Goal: Task Accomplishment & Management: Manage account settings

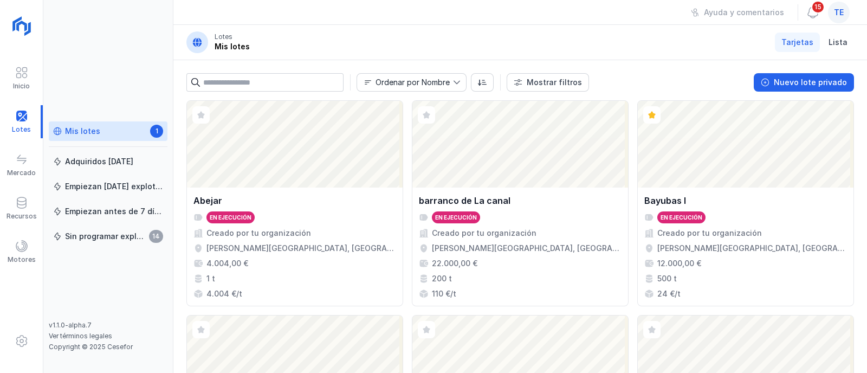
click at [837, 16] on span "te" at bounding box center [839, 12] width 10 height 11
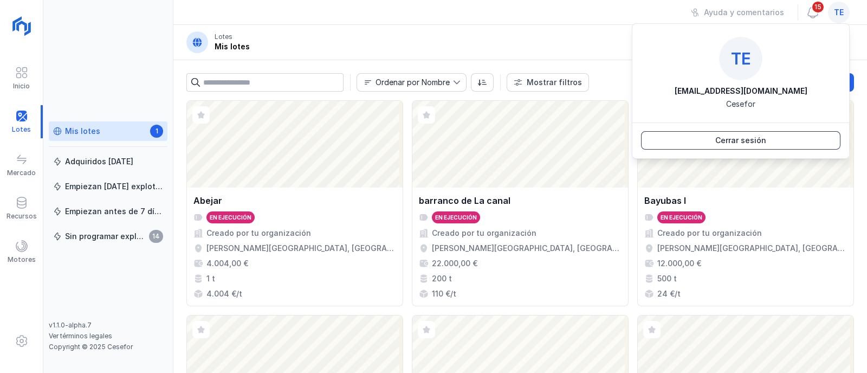
click at [752, 142] on div "Cerrar sesión" at bounding box center [740, 140] width 51 height 11
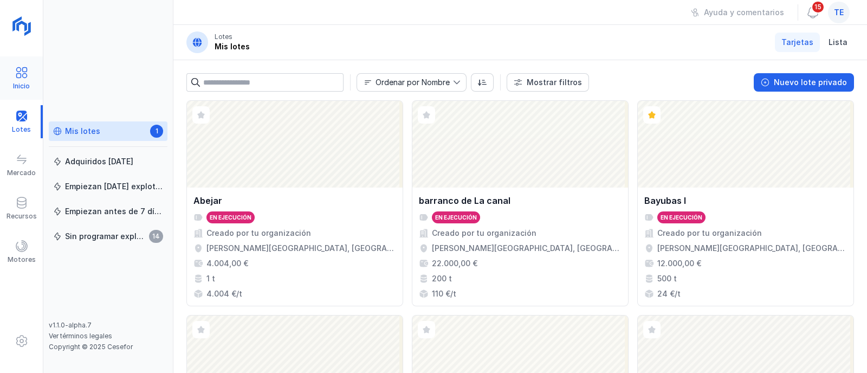
click at [17, 74] on span at bounding box center [21, 72] width 13 height 13
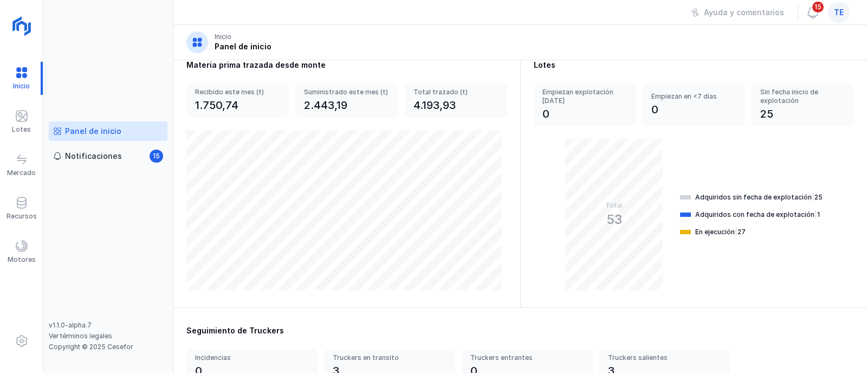
scroll to position [125, 0]
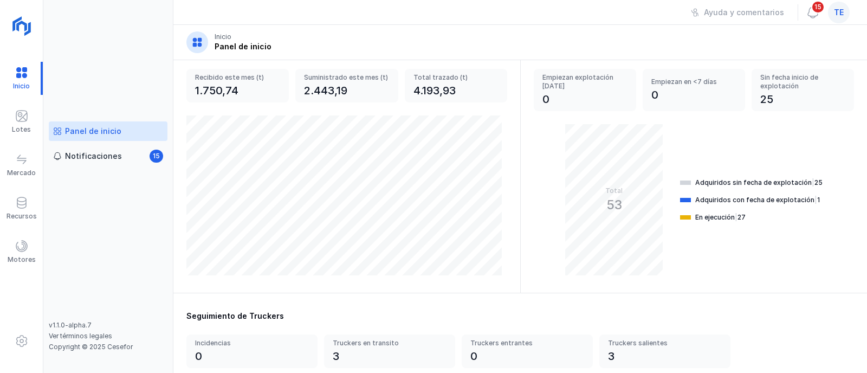
click at [740, 232] on div "Adquiridos sin fecha de explotación | 25 Adquiridos con fecha de explotación | …" at bounding box center [751, 199] width 143 height 151
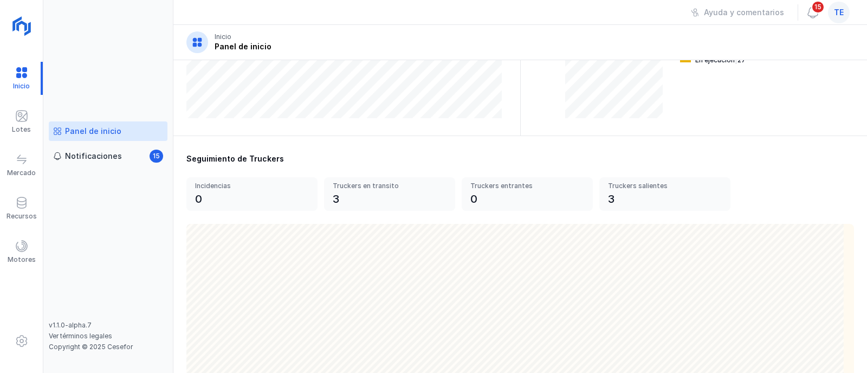
scroll to position [283, 0]
click at [19, 118] on span at bounding box center [21, 115] width 13 height 13
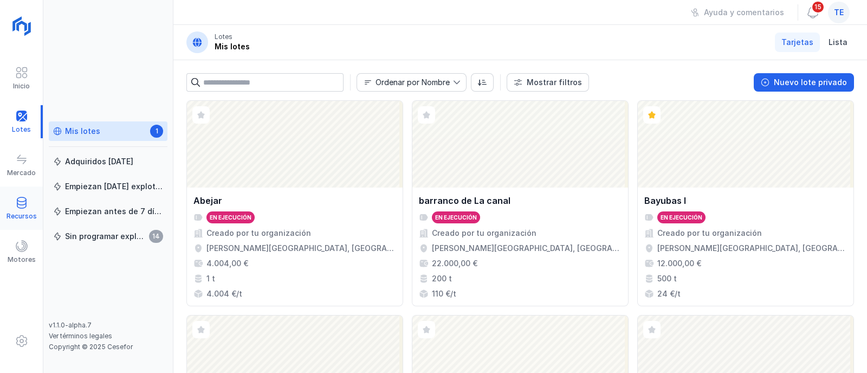
click at [31, 207] on div "Recursos" at bounding box center [21, 208] width 43 height 33
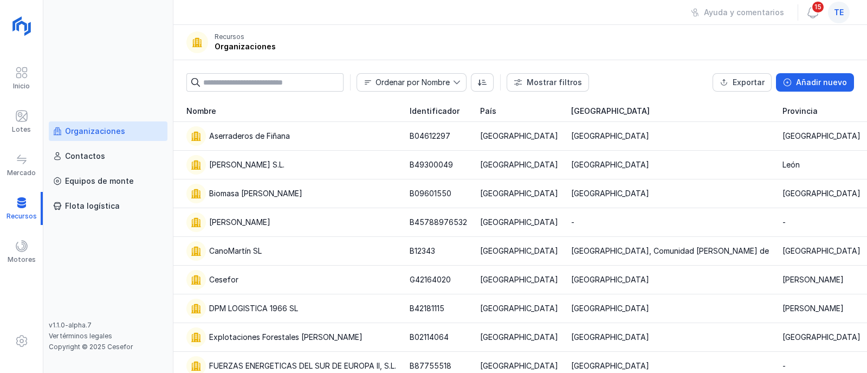
click at [82, 135] on div "Organizaciones" at bounding box center [95, 131] width 60 height 11
click at [302, 279] on div "Cesefor" at bounding box center [291, 280] width 210 height 20
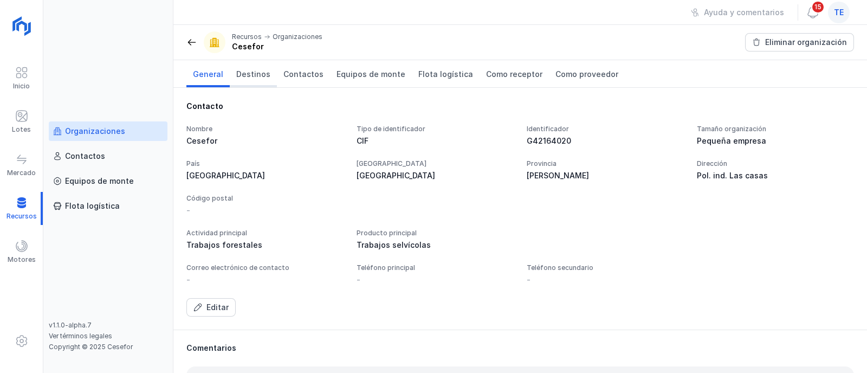
drag, startPoint x: 257, startPoint y: 77, endPoint x: 252, endPoint y: 74, distance: 6.1
click at [257, 76] on span "Destinos" at bounding box center [253, 74] width 34 height 11
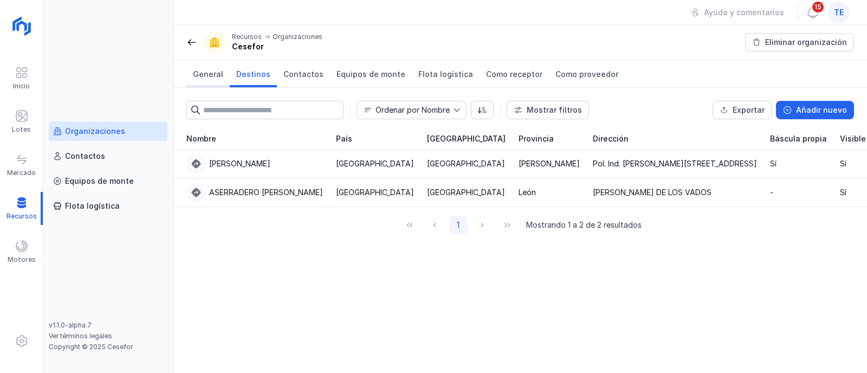
click at [204, 75] on span "General" at bounding box center [208, 74] width 30 height 11
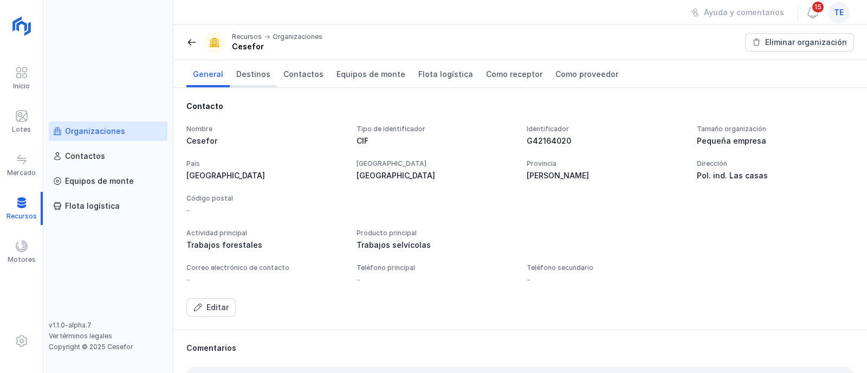
click at [262, 77] on span "Destinos" at bounding box center [253, 74] width 34 height 11
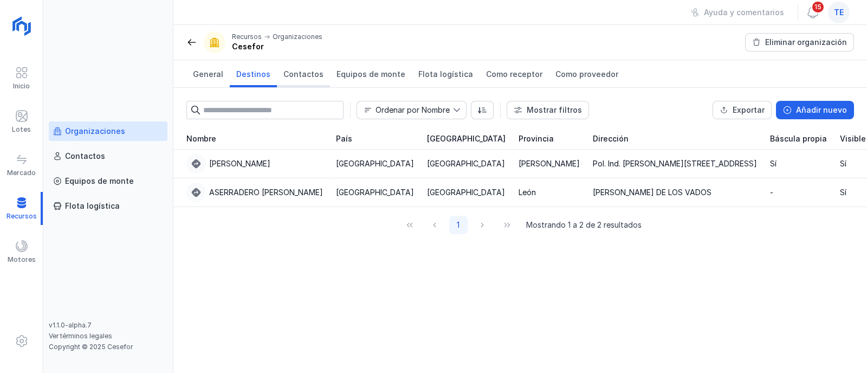
click at [291, 77] on span "Contactos" at bounding box center [303, 74] width 40 height 11
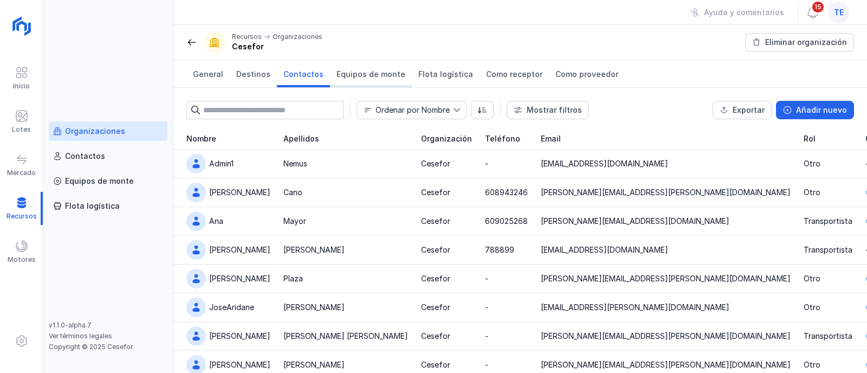
click at [369, 74] on span "Equipos de monte" at bounding box center [371, 74] width 69 height 11
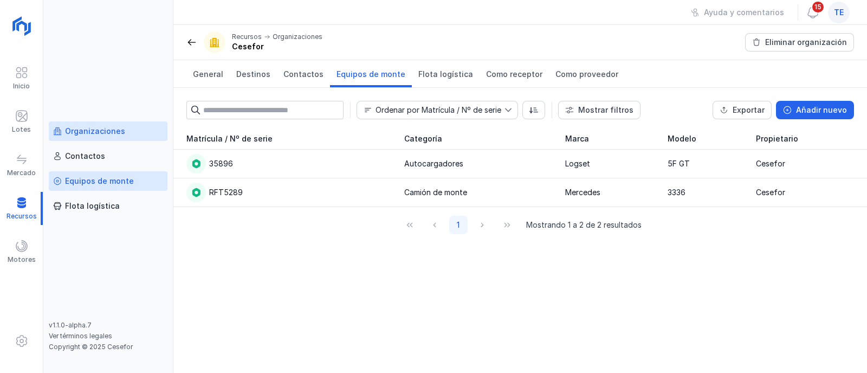
click at [127, 179] on div "Equipos de monte" at bounding box center [99, 181] width 69 height 11
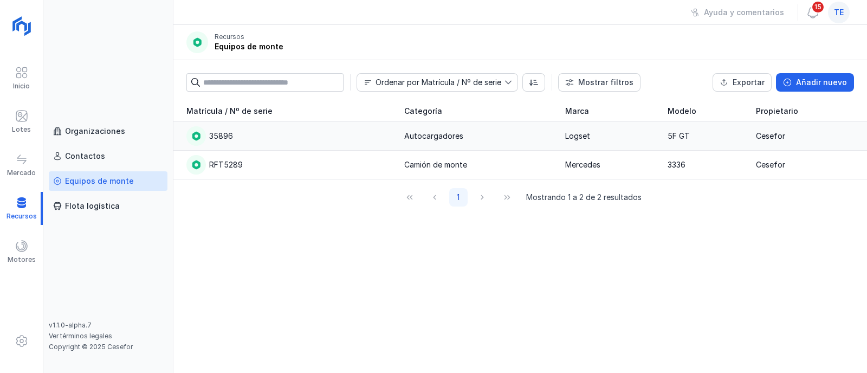
click at [233, 137] on div "35896" at bounding box center [288, 136] width 205 height 20
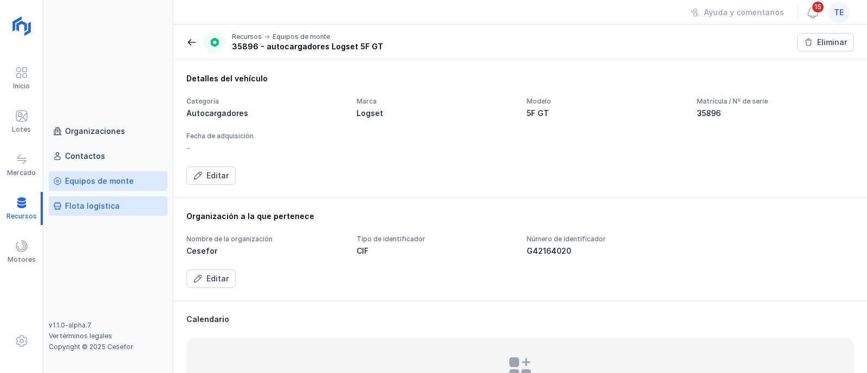
click at [112, 205] on div "Flota logística" at bounding box center [92, 206] width 55 height 11
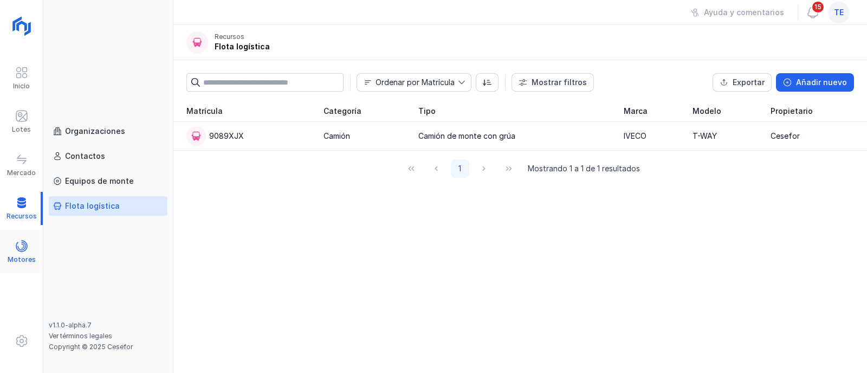
click at [24, 245] on span at bounding box center [21, 246] width 13 height 13
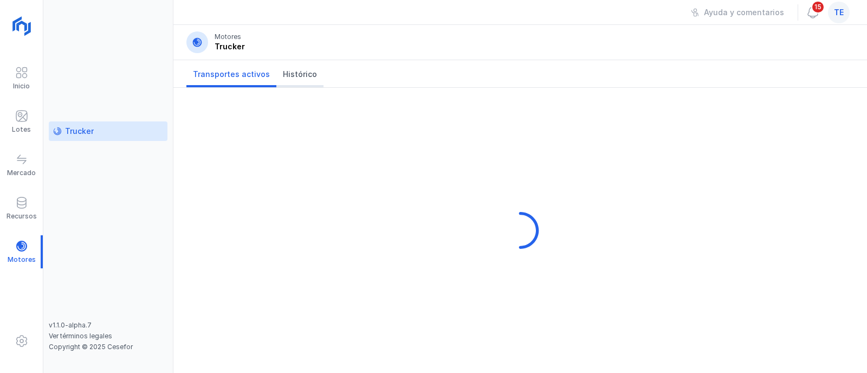
click at [286, 72] on span "Histórico" at bounding box center [300, 74] width 34 height 11
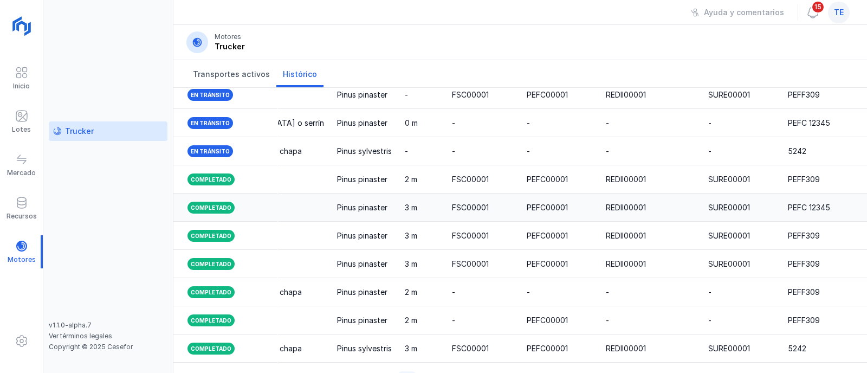
scroll to position [144, 0]
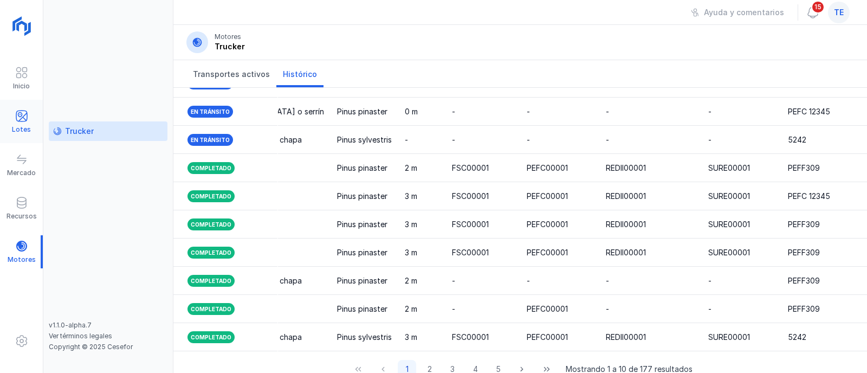
click at [21, 122] on span at bounding box center [21, 115] width 13 height 13
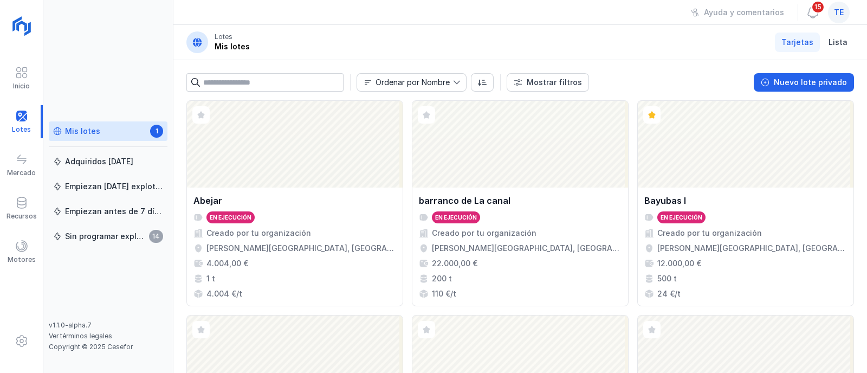
click at [76, 128] on div "Mis lotes" at bounding box center [82, 131] width 35 height 11
click at [800, 83] on div "Nuevo lote privado" at bounding box center [810, 82] width 73 height 11
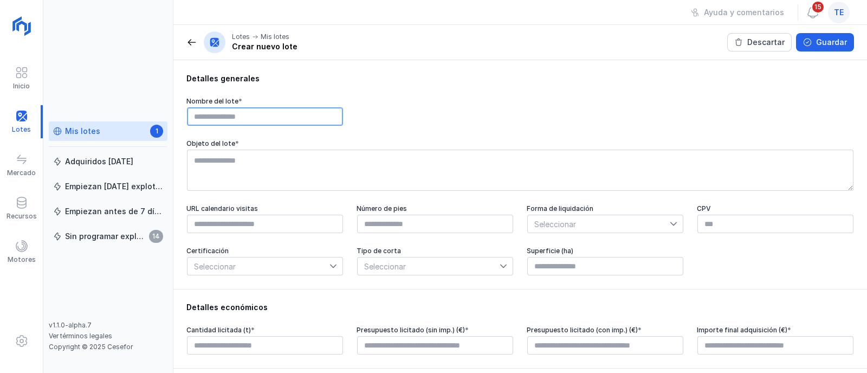
click at [261, 117] on input "text" at bounding box center [265, 116] width 156 height 18
type input "**********"
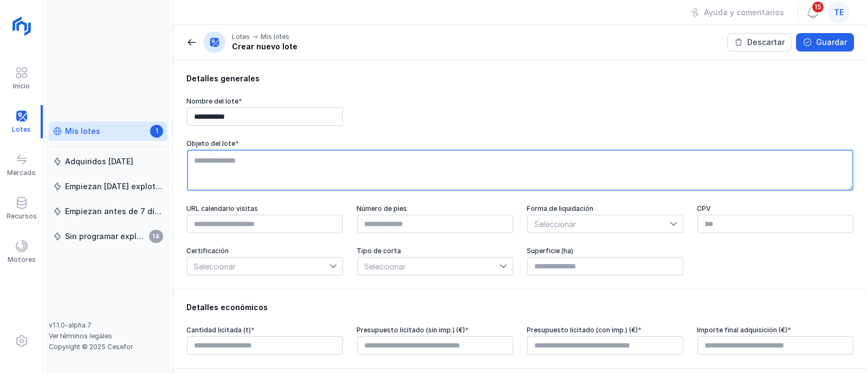
click at [308, 174] on textarea at bounding box center [520, 170] width 667 height 41
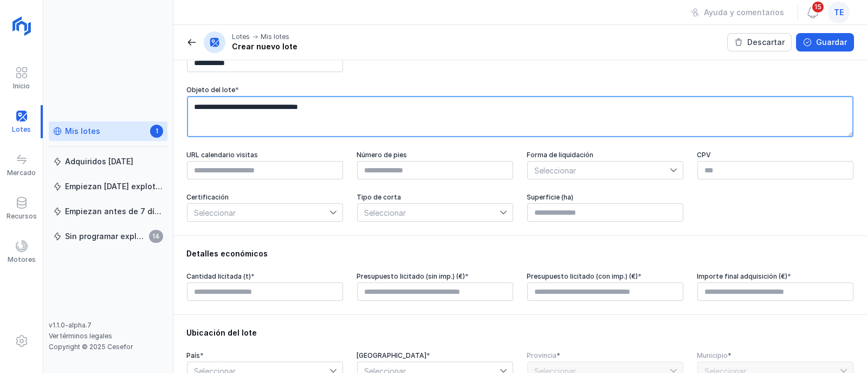
scroll to position [67, 0]
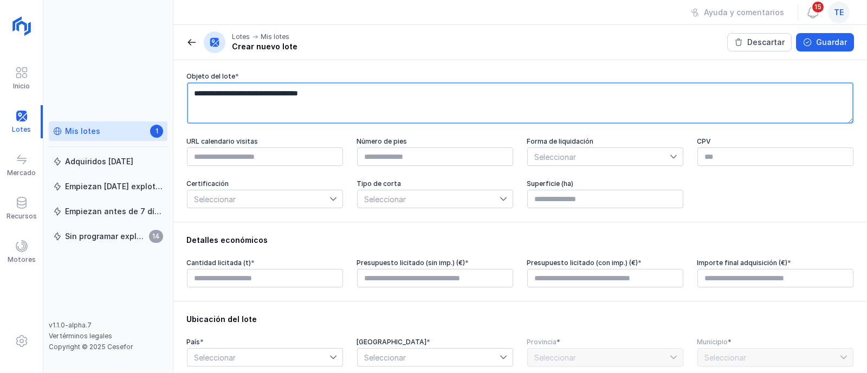
type textarea "**********"
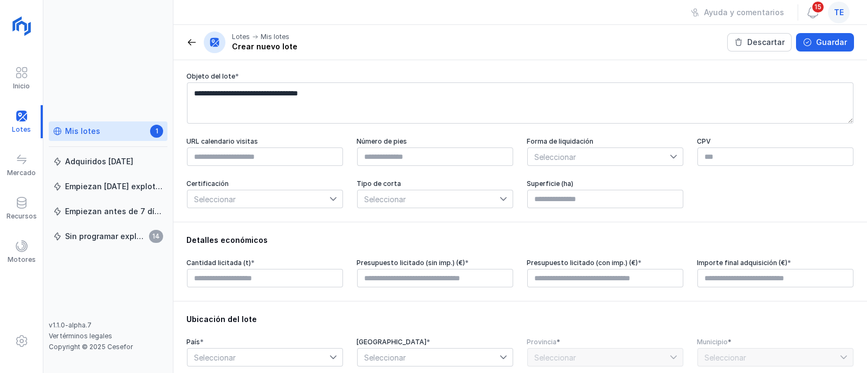
click at [619, 159] on span "Seleccionar" at bounding box center [599, 156] width 142 height 17
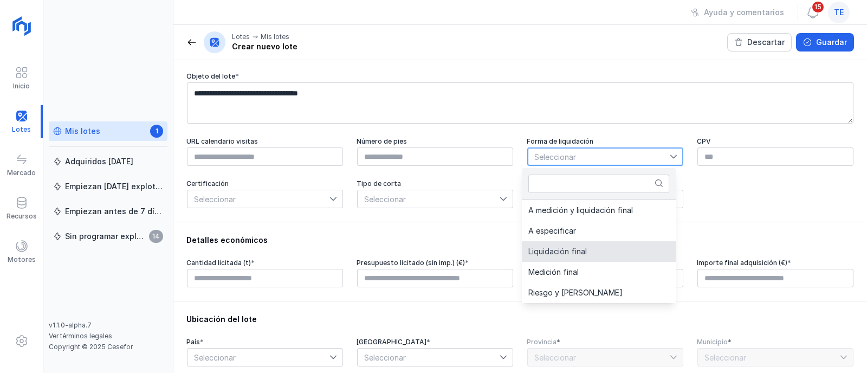
drag, startPoint x: 550, startPoint y: 250, endPoint x: 549, endPoint y: 245, distance: 5.5
click at [551, 249] on span "Liquidación final" at bounding box center [557, 252] width 59 height 8
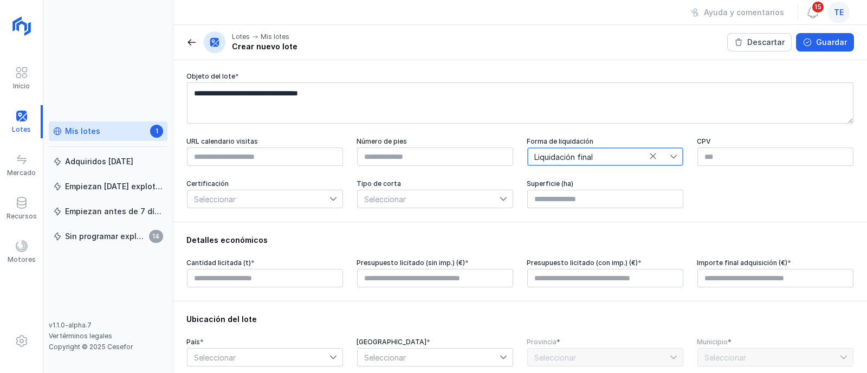
click at [377, 205] on span "Seleccionar" at bounding box center [429, 198] width 142 height 17
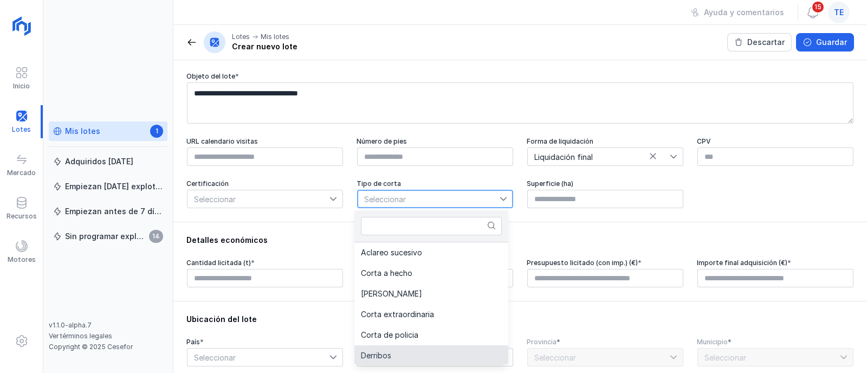
scroll to position [2, 0]
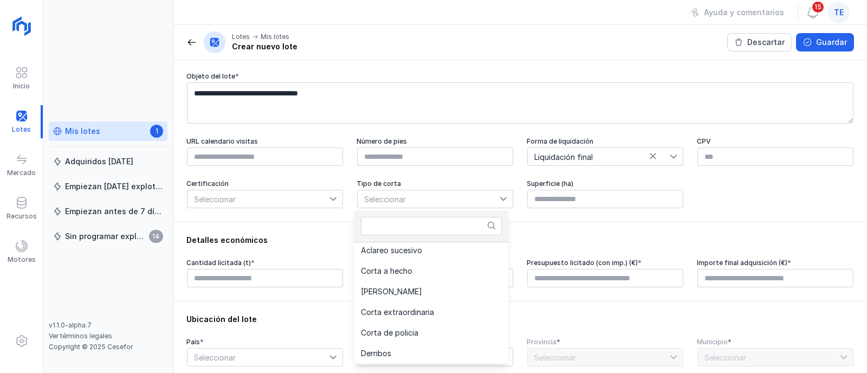
click at [294, 219] on div "**********" at bounding box center [520, 107] width 694 height 229
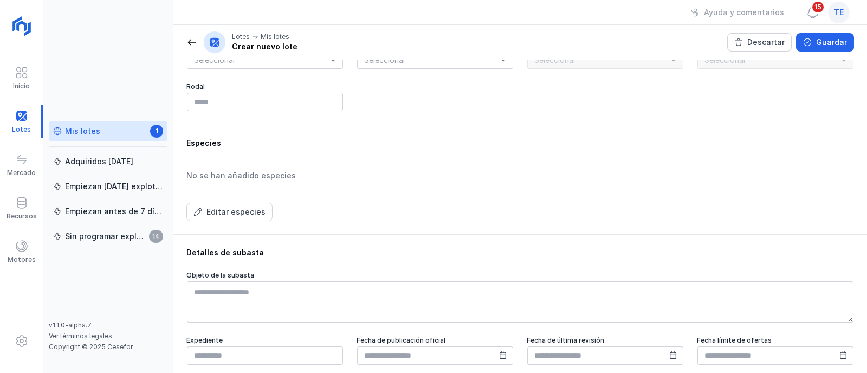
scroll to position [297, 0]
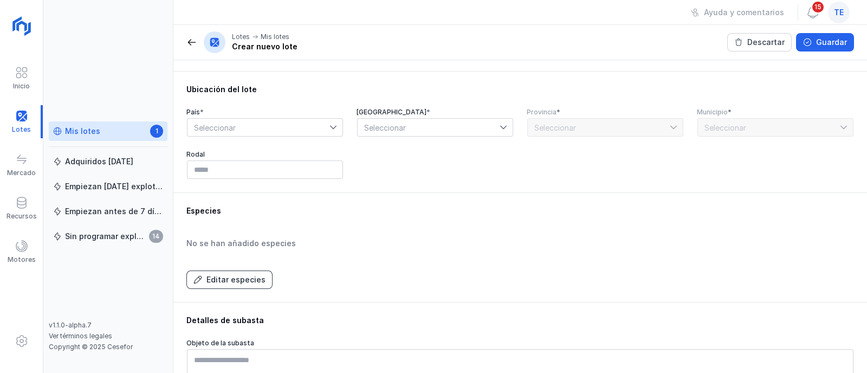
click at [256, 281] on div "Editar especies" at bounding box center [235, 279] width 59 height 11
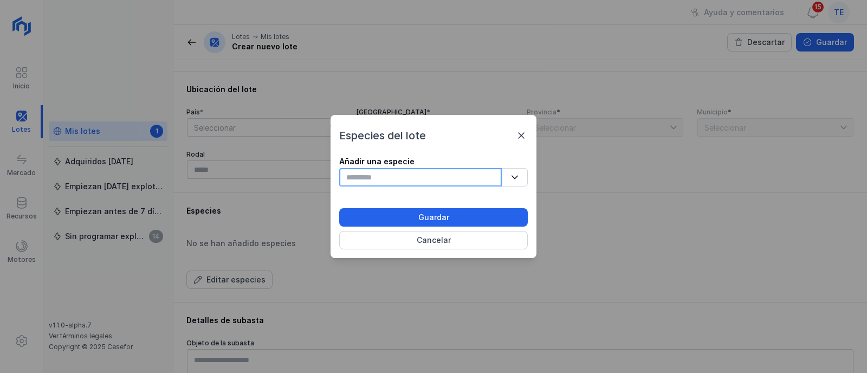
click at [384, 177] on input "text" at bounding box center [420, 177] width 163 height 18
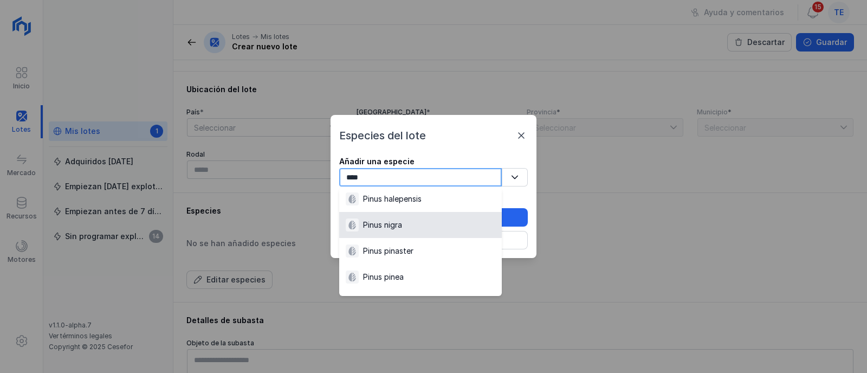
scroll to position [67, 0]
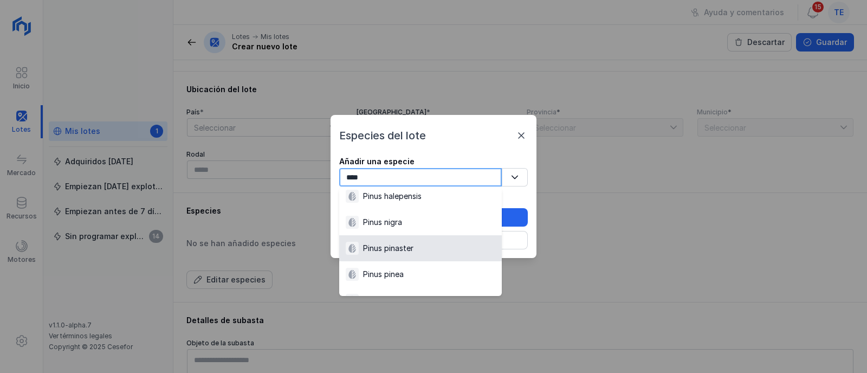
type input "****"
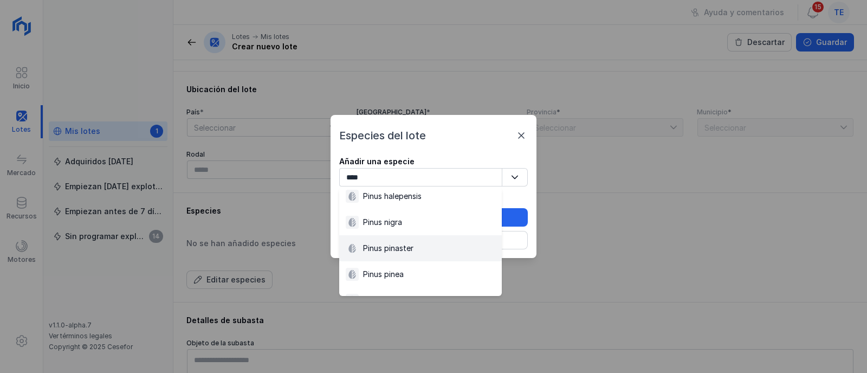
click at [426, 245] on div "Pinus pinaster" at bounding box center [421, 248] width 150 height 13
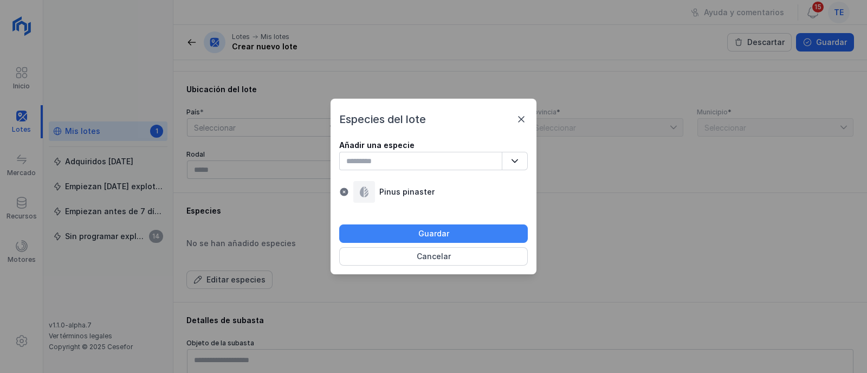
click at [422, 233] on div "Guardar" at bounding box center [433, 233] width 31 height 11
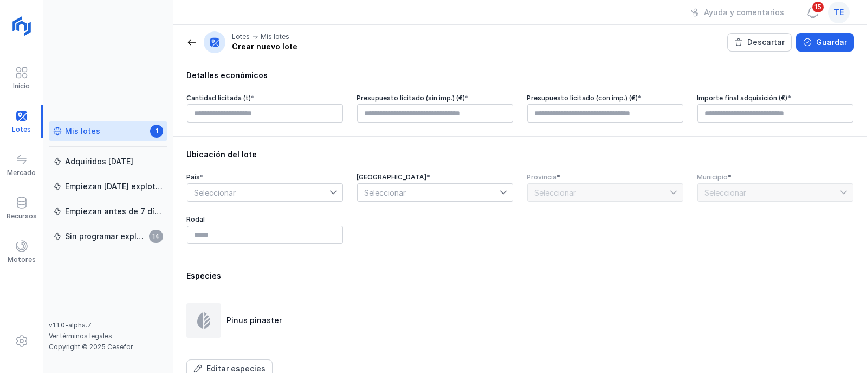
scroll to position [161, 0]
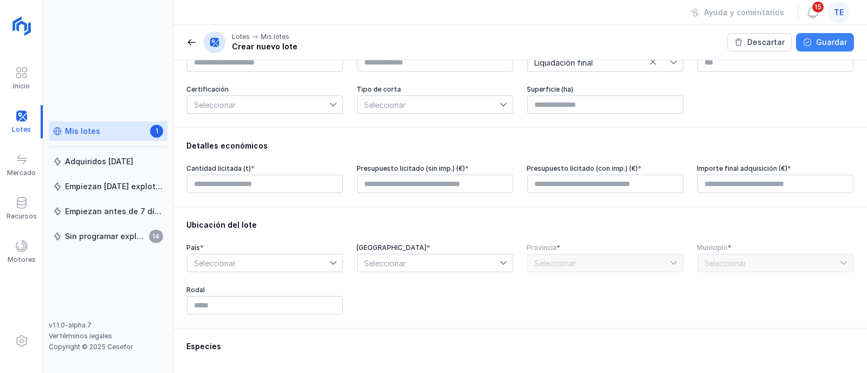
click at [818, 42] on button "Guardar" at bounding box center [825, 42] width 58 height 18
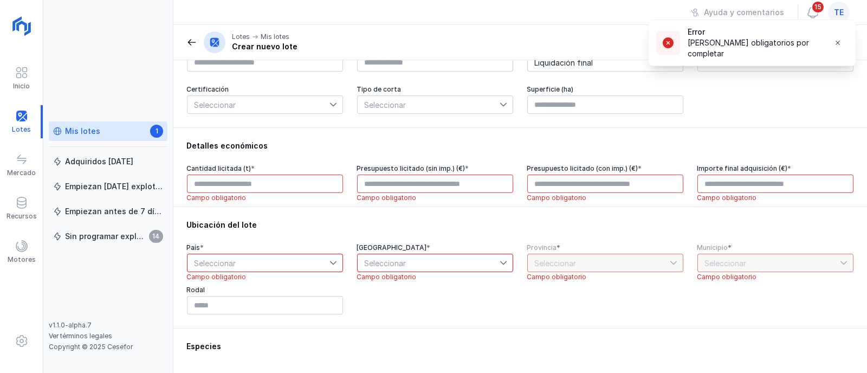
click at [114, 133] on div "Mis lotes 1" at bounding box center [108, 131] width 110 height 11
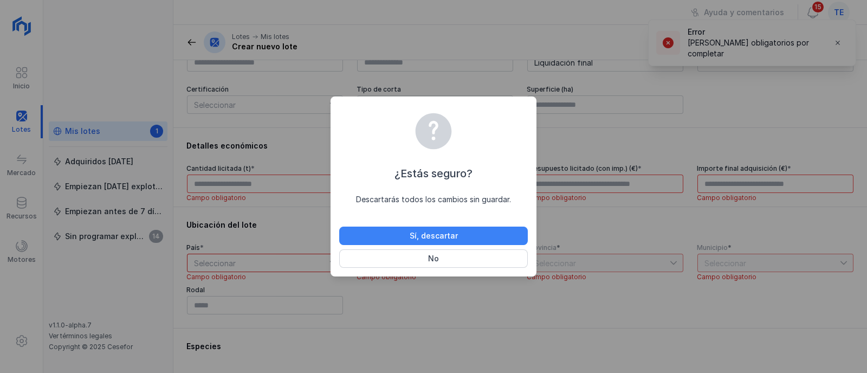
click at [443, 241] on div "Sí, descartar" at bounding box center [434, 235] width 48 height 11
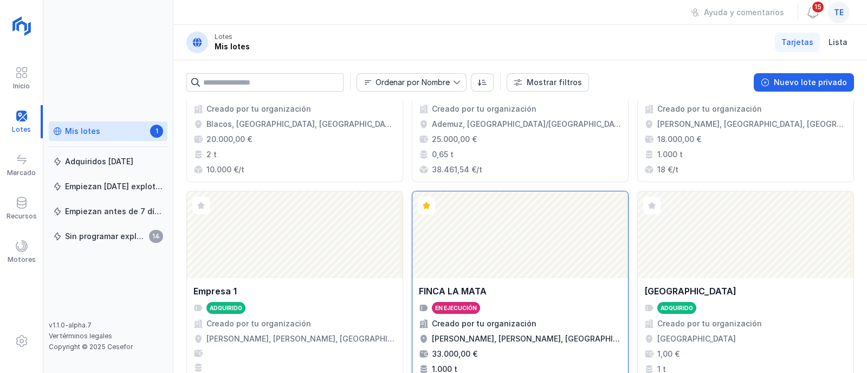
scroll to position [406, 0]
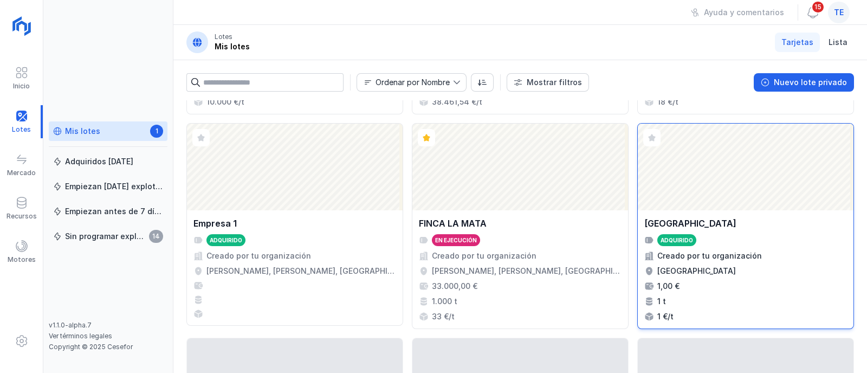
click at [686, 156] on div "Abrir lote" at bounding box center [746, 167] width 216 height 87
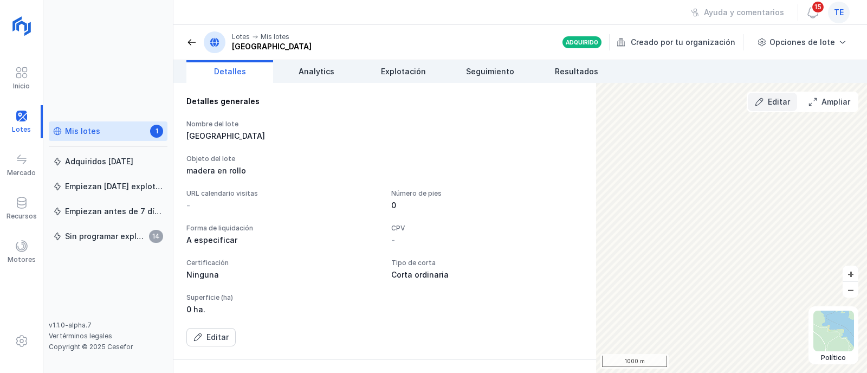
click at [772, 105] on div "Editar" at bounding box center [779, 101] width 22 height 11
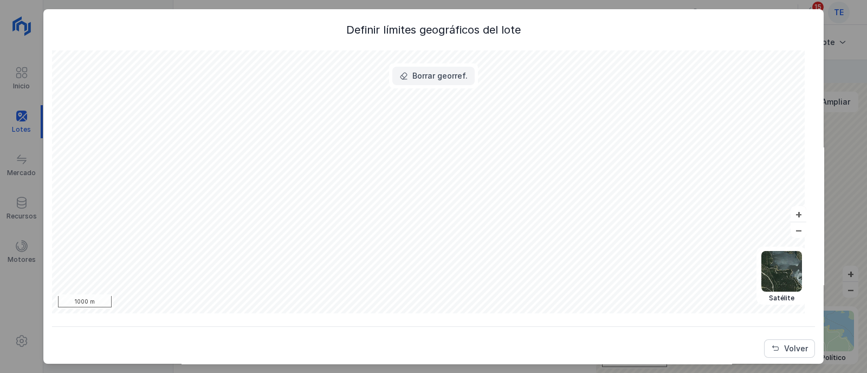
click at [424, 76] on div "Borrar georref." at bounding box center [439, 75] width 55 height 11
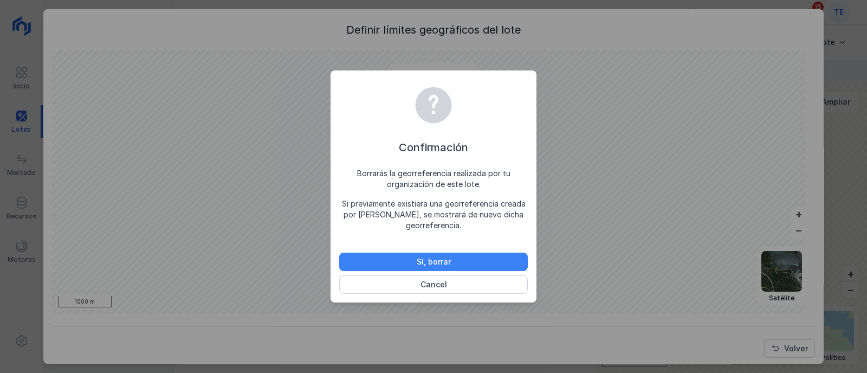
click at [459, 257] on button "Sí, borrar" at bounding box center [433, 262] width 189 height 18
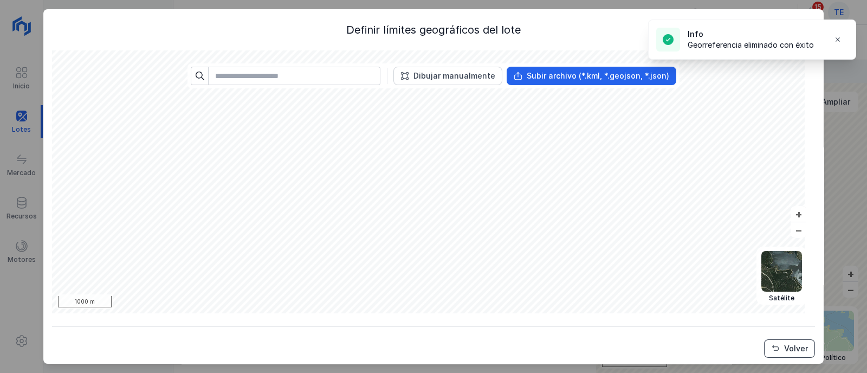
click at [784, 353] on div "Volver" at bounding box center [796, 348] width 24 height 11
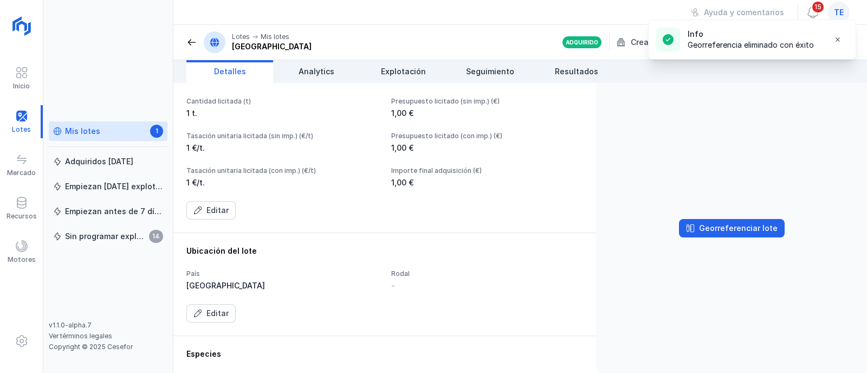
scroll to position [406, 0]
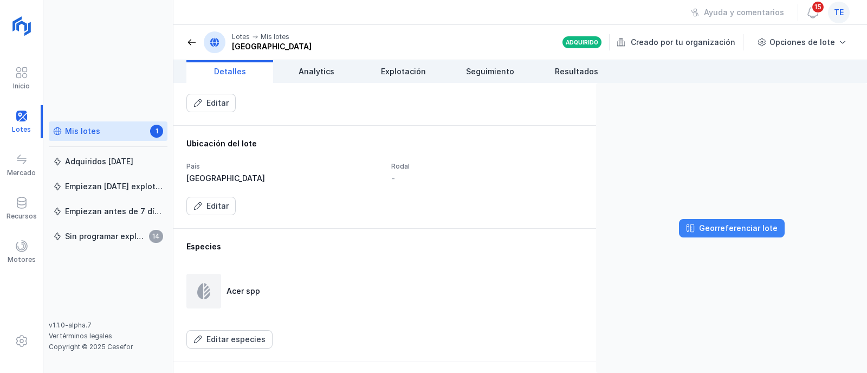
click at [707, 226] on div "Georreferenciar lote" at bounding box center [738, 228] width 79 height 11
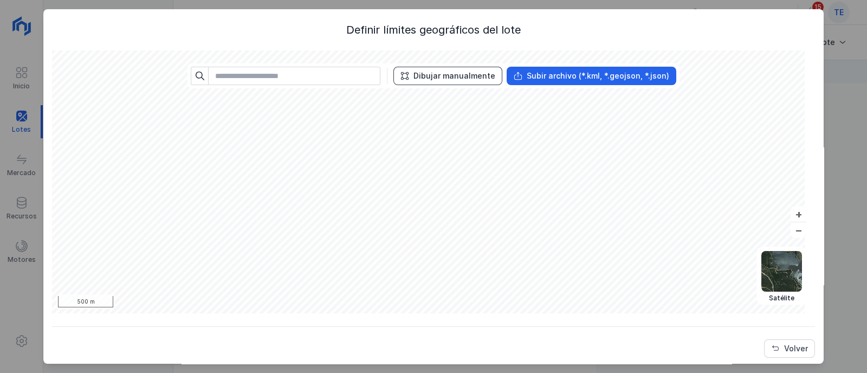
click at [444, 75] on div "Dibujar manualmente" at bounding box center [454, 75] width 82 height 11
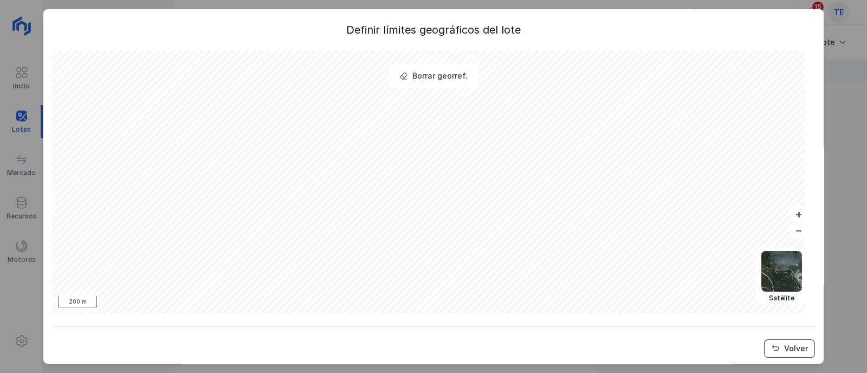
click at [793, 345] on div "Volver" at bounding box center [796, 348] width 24 height 11
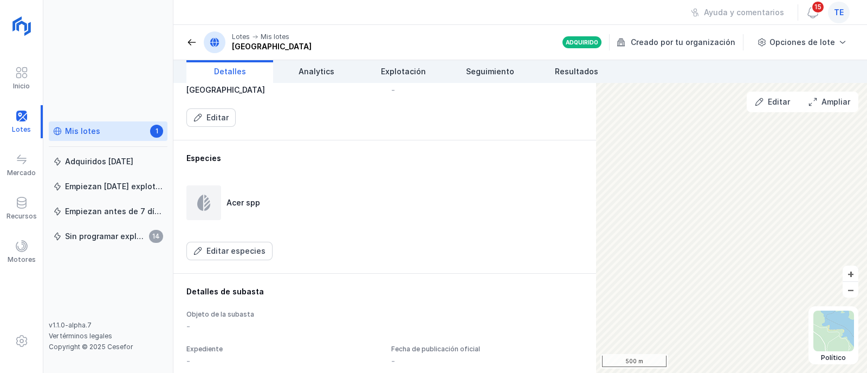
scroll to position [541, 0]
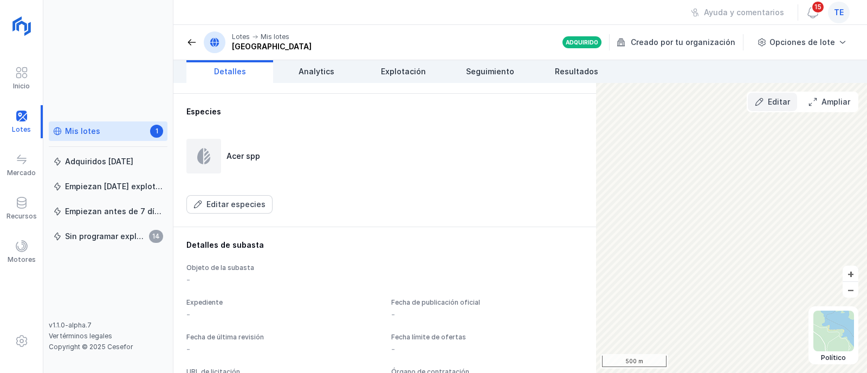
click at [774, 105] on div "Editar" at bounding box center [779, 101] width 22 height 11
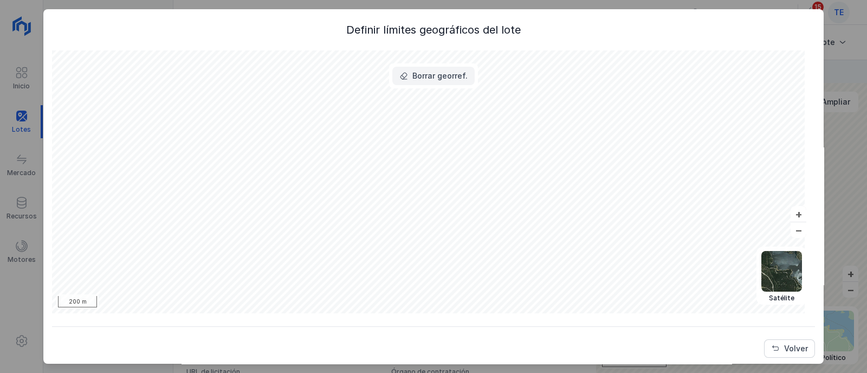
click at [434, 83] on button "Borrar georref." at bounding box center [433, 76] width 82 height 18
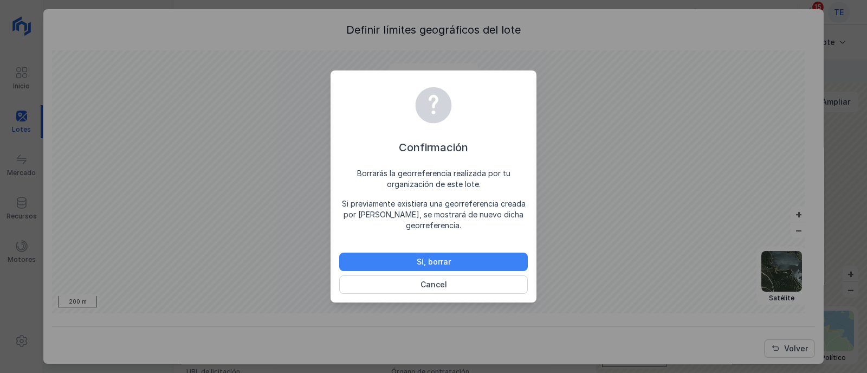
click at [475, 257] on button "Sí, borrar" at bounding box center [433, 262] width 189 height 18
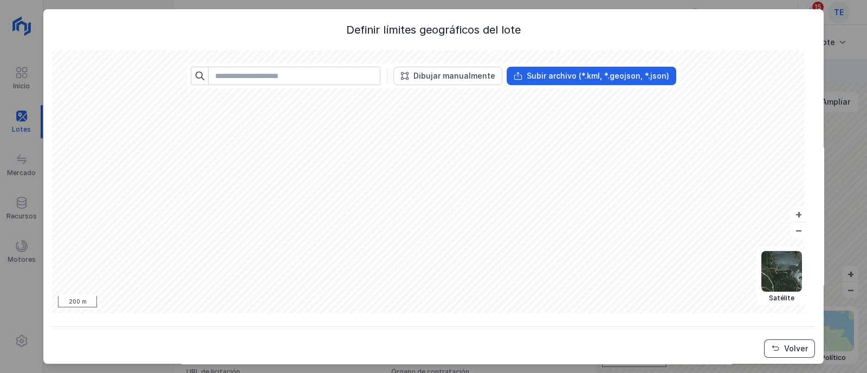
click at [784, 350] on div "Volver" at bounding box center [796, 348] width 24 height 11
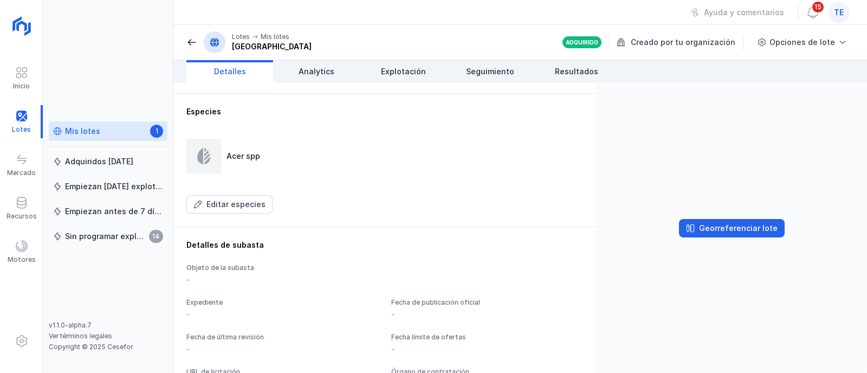
click at [106, 132] on div "Mis lotes 1" at bounding box center [108, 131] width 110 height 11
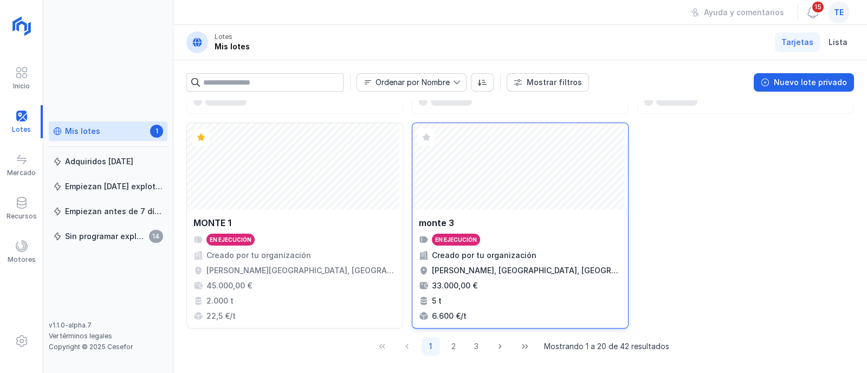
scroll to position [1269, 0]
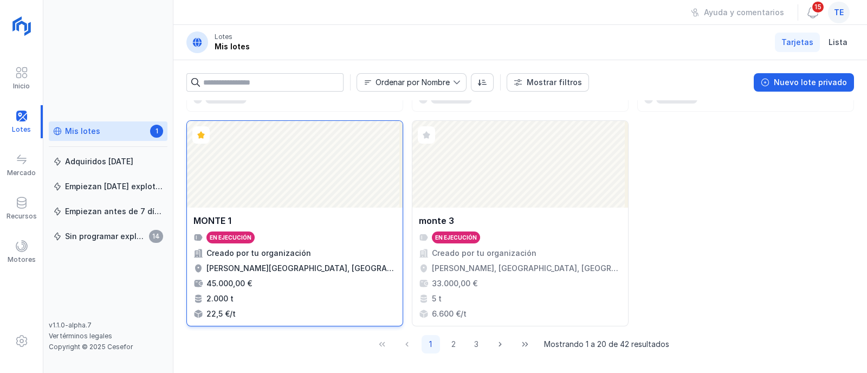
click at [303, 204] on div "Abrir lote" at bounding box center [295, 164] width 216 height 87
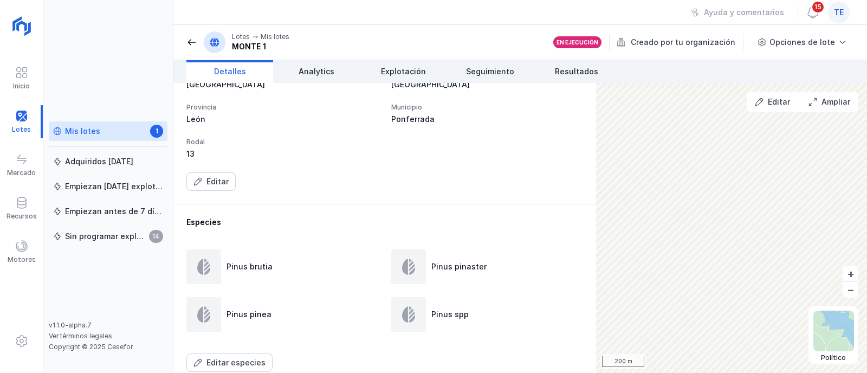
scroll to position [610, 0]
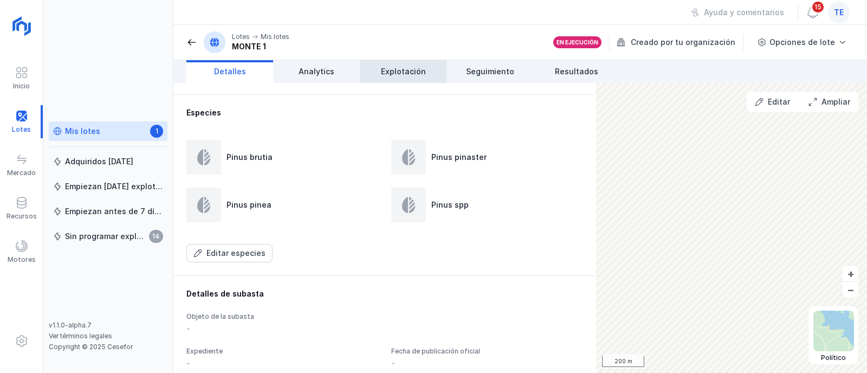
click at [389, 67] on span "Explotación" at bounding box center [403, 71] width 45 height 11
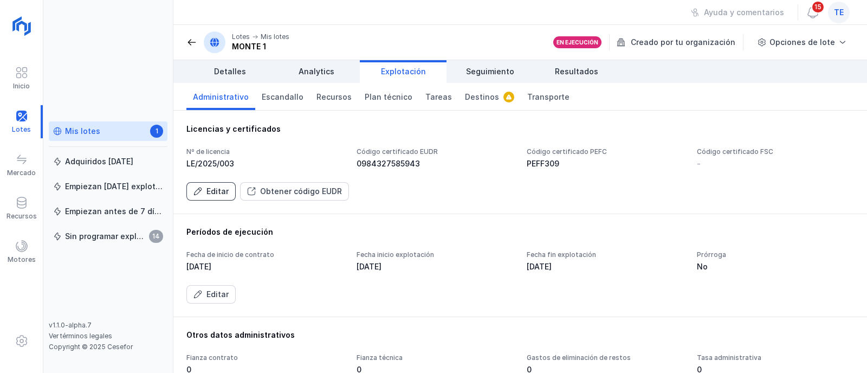
click at [215, 189] on div "Editar" at bounding box center [217, 191] width 22 height 11
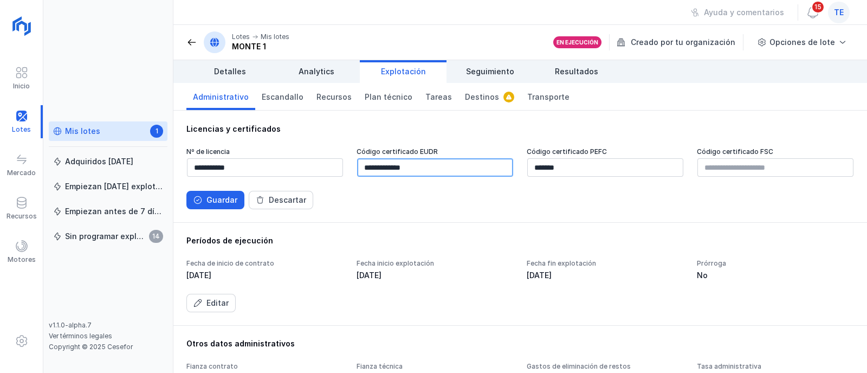
click at [429, 169] on input "**********" at bounding box center [435, 167] width 156 height 18
click at [226, 199] on div "Guardar" at bounding box center [221, 200] width 31 height 11
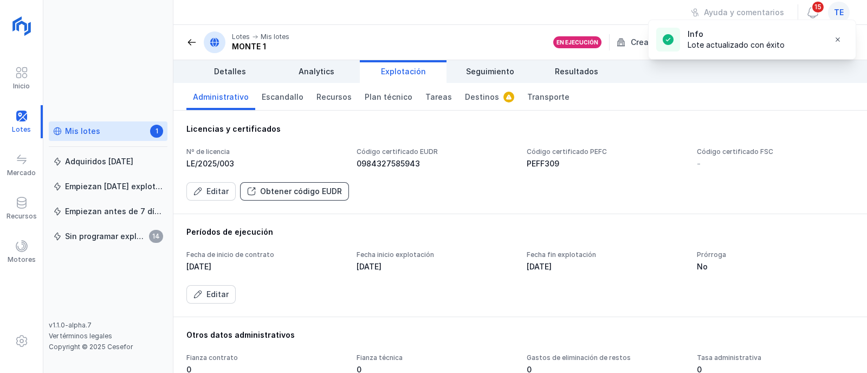
click at [308, 188] on div "Obtener código EUDR" at bounding box center [301, 191] width 82 height 11
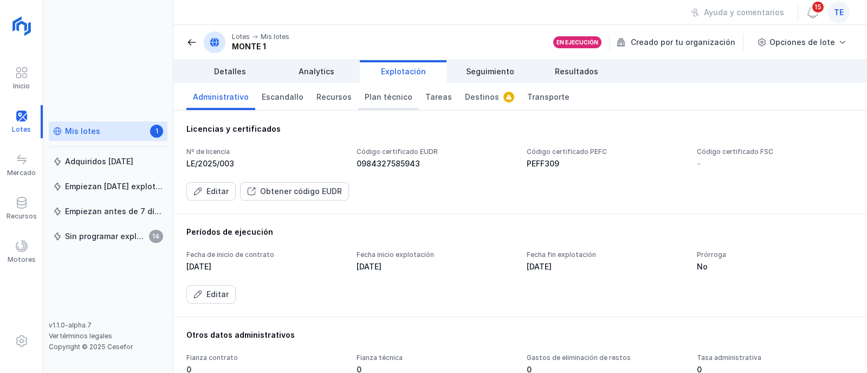
click at [390, 104] on link "Plan técnico" at bounding box center [388, 96] width 61 height 27
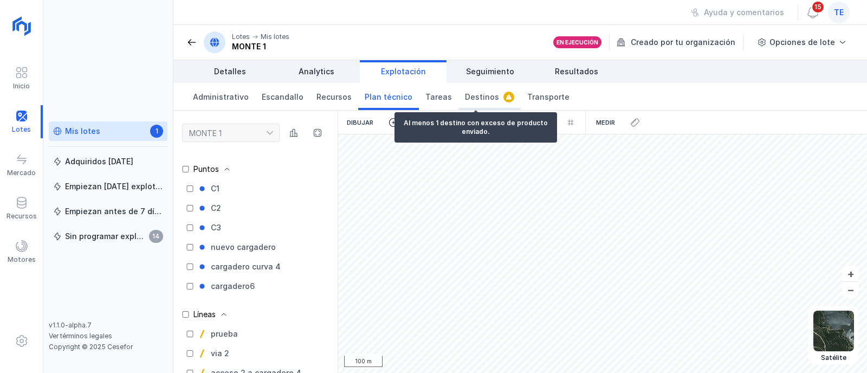
click at [476, 89] on link "Destinos" at bounding box center [489, 96] width 62 height 27
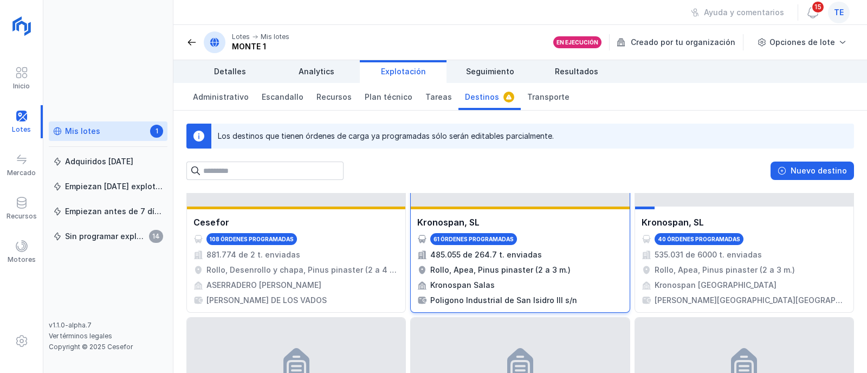
scroll to position [67, 0]
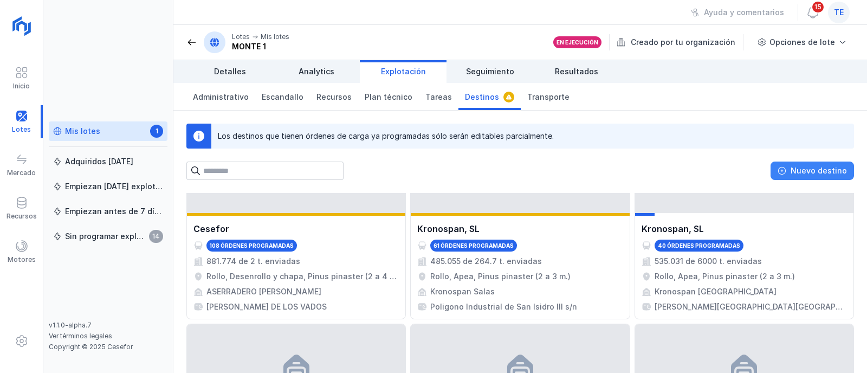
click at [838, 167] on div "Nuevo destino" at bounding box center [819, 170] width 56 height 11
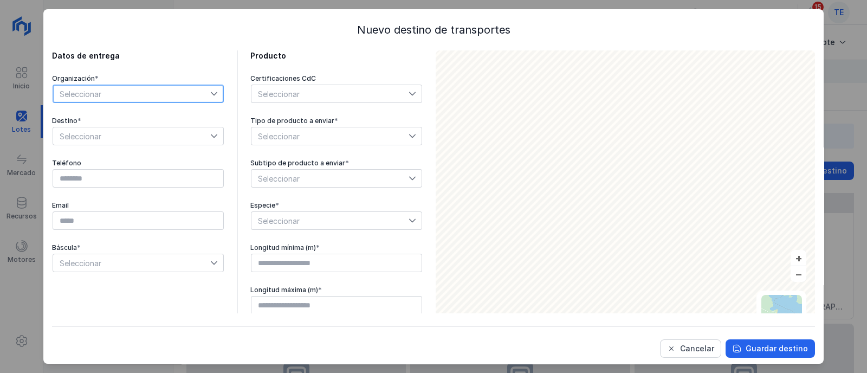
click at [136, 99] on span "Seleccionar" at bounding box center [131, 93] width 157 height 17
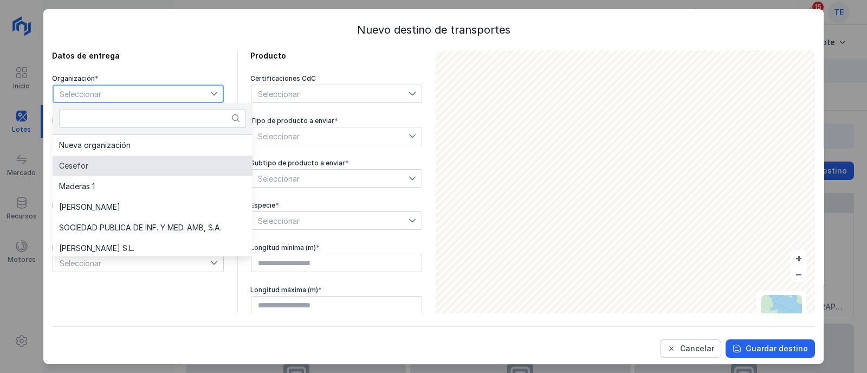
click at [152, 169] on li "Cesefor" at bounding box center [153, 166] width 200 height 21
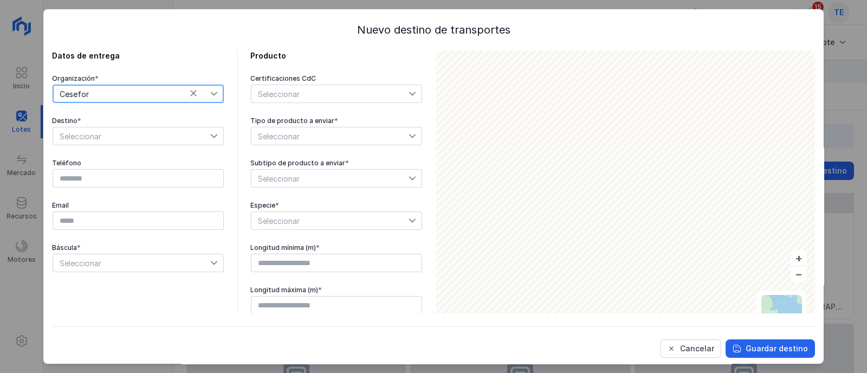
click at [128, 143] on span "Seleccionar" at bounding box center [131, 135] width 157 height 17
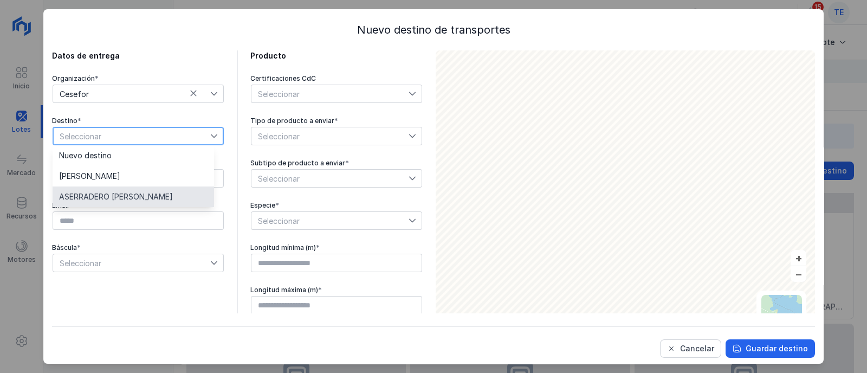
click at [156, 194] on li "ASERRADERO LEON" at bounding box center [133, 196] width 161 height 21
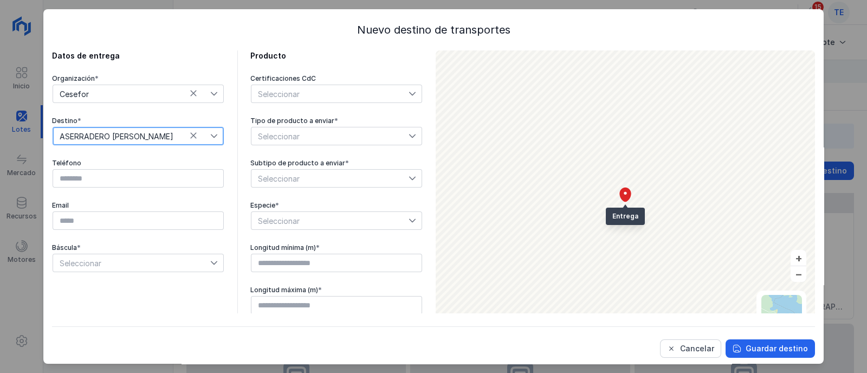
click at [307, 133] on span "Seleccionar" at bounding box center [329, 135] width 157 height 17
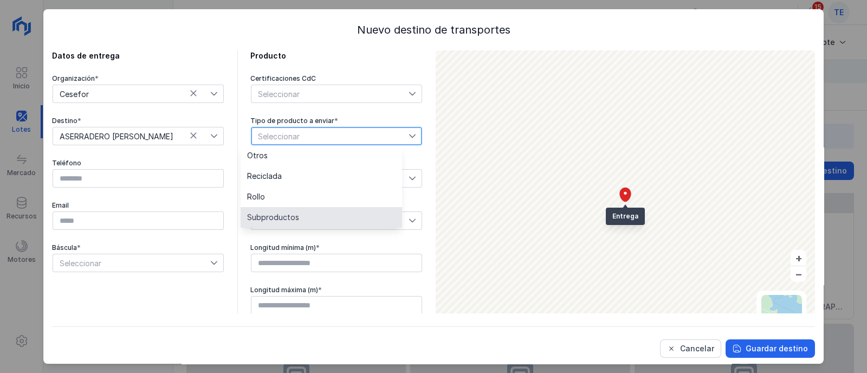
click at [310, 215] on li "Subproductos" at bounding box center [321, 217] width 161 height 21
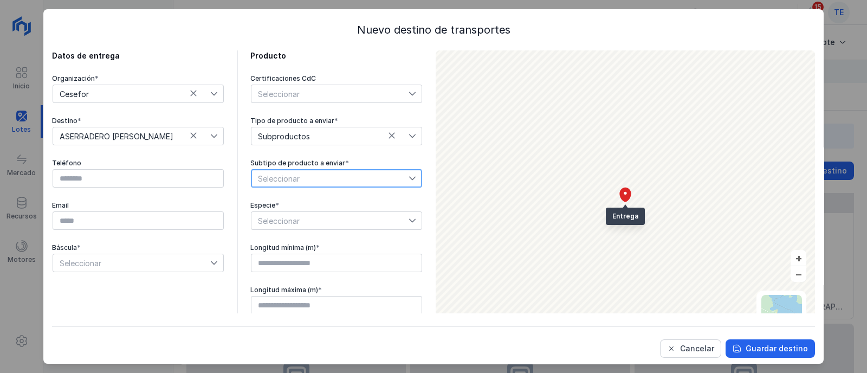
click at [330, 175] on span "Seleccionar" at bounding box center [329, 178] width 157 height 17
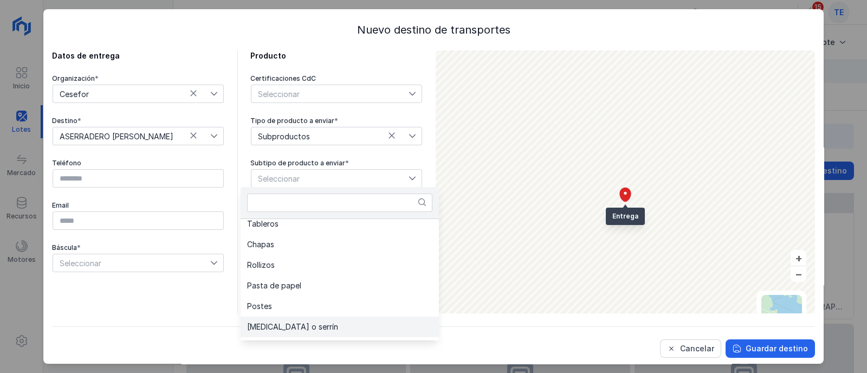
click at [319, 324] on li "Astilla o serrín" at bounding box center [340, 326] width 198 height 21
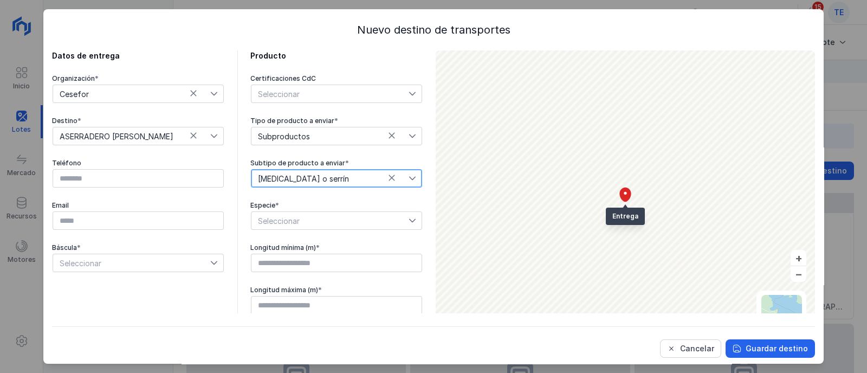
click at [321, 218] on span "Seleccionar" at bounding box center [329, 220] width 157 height 17
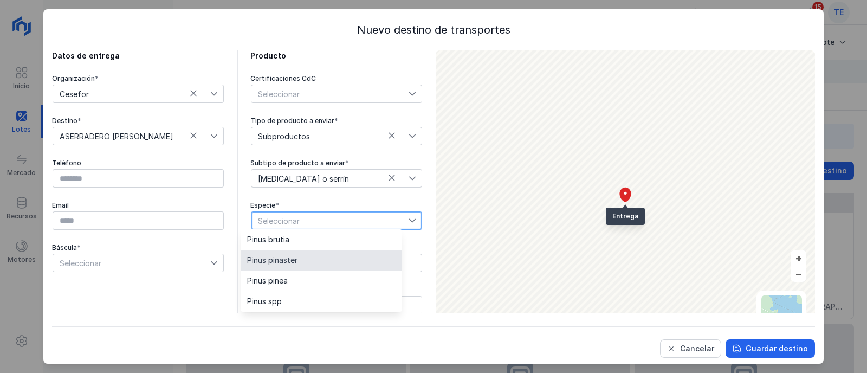
click at [319, 258] on li "Pinus pinaster" at bounding box center [321, 260] width 161 height 21
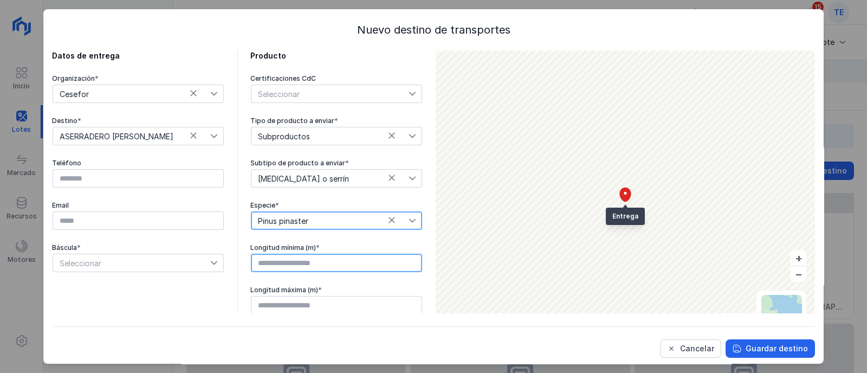
click at [305, 259] on input "text" at bounding box center [336, 263] width 171 height 18
type input "****"
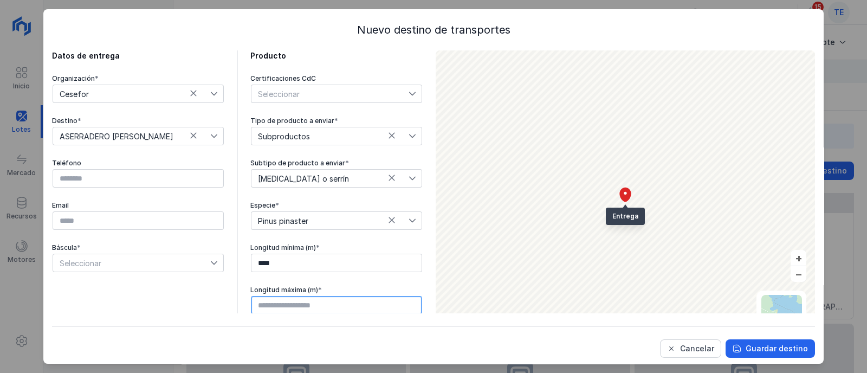
click at [272, 304] on input "text" at bounding box center [336, 305] width 171 height 18
type input "****"
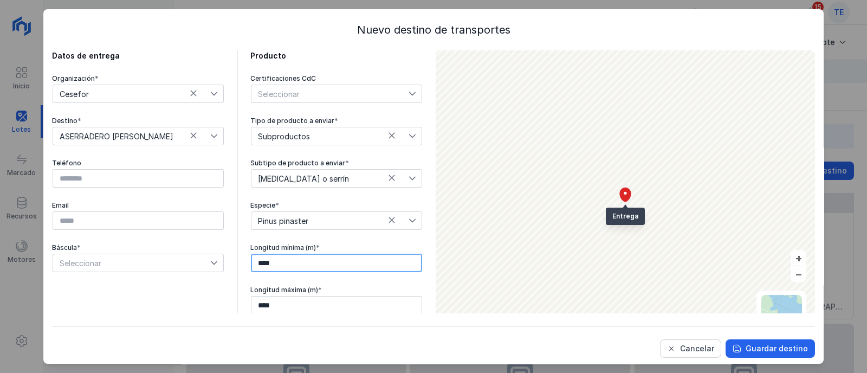
click at [251, 262] on input "****" at bounding box center [336, 263] width 171 height 18
type input "****"
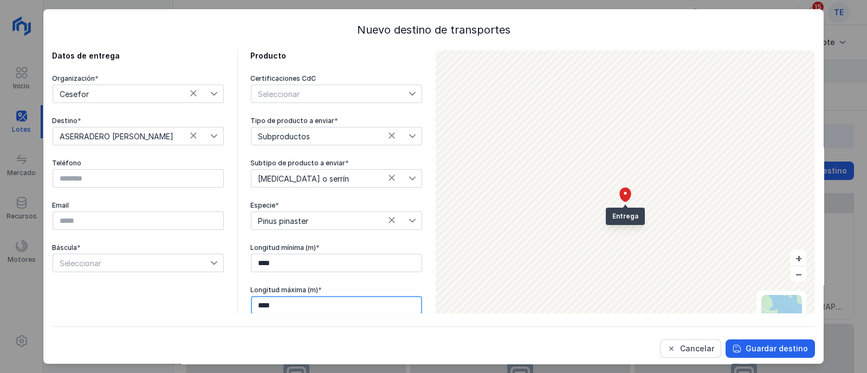
click at [251, 303] on input "****" at bounding box center [336, 305] width 171 height 18
type input "****"
click at [680, 353] on div "Cancelar" at bounding box center [697, 348] width 34 height 11
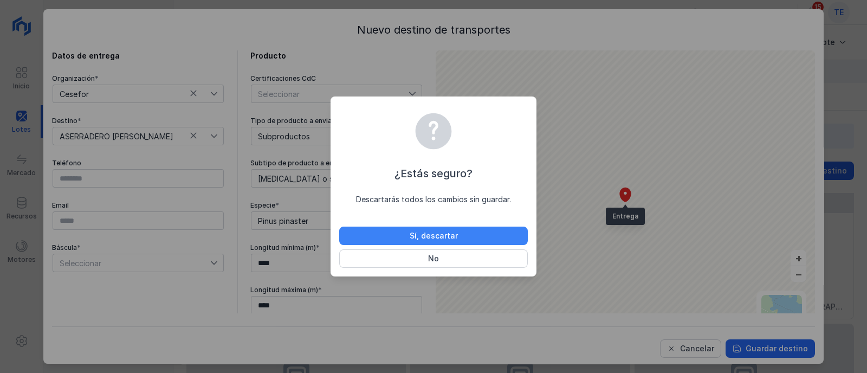
drag, startPoint x: 474, startPoint y: 234, endPoint x: 469, endPoint y: 234, distance: 5.4
click at [474, 234] on button "Sí, descartar" at bounding box center [433, 236] width 189 height 18
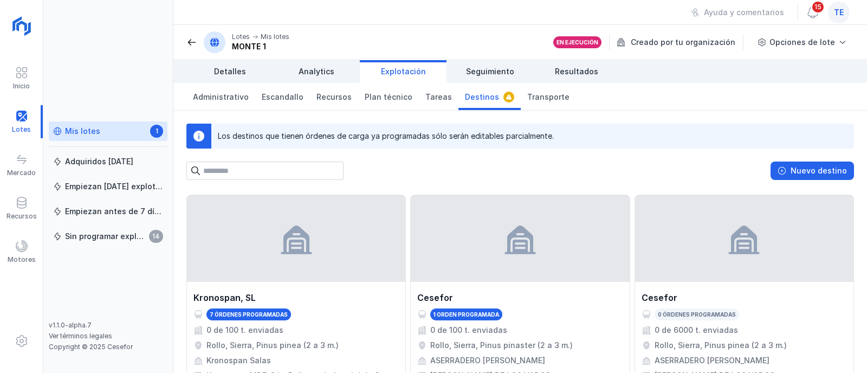
scroll to position [1152, 0]
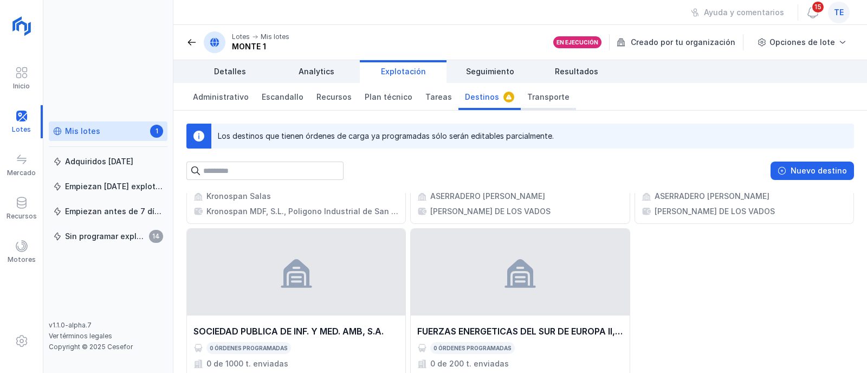
click at [529, 89] on link "Transporte" at bounding box center [548, 96] width 55 height 27
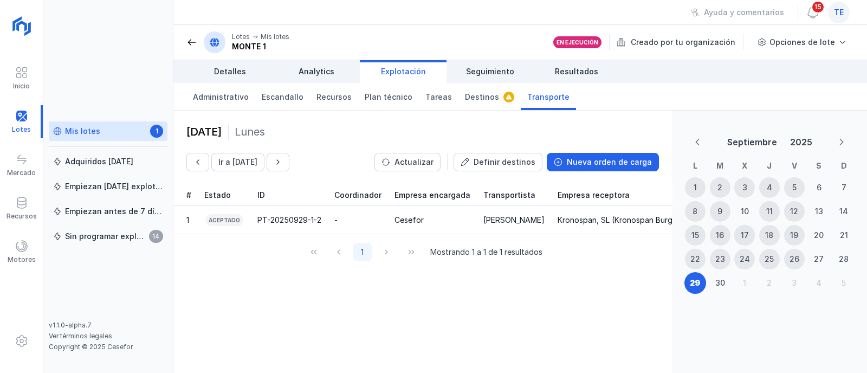
click at [741, 234] on div "17" at bounding box center [745, 235] width 8 height 11
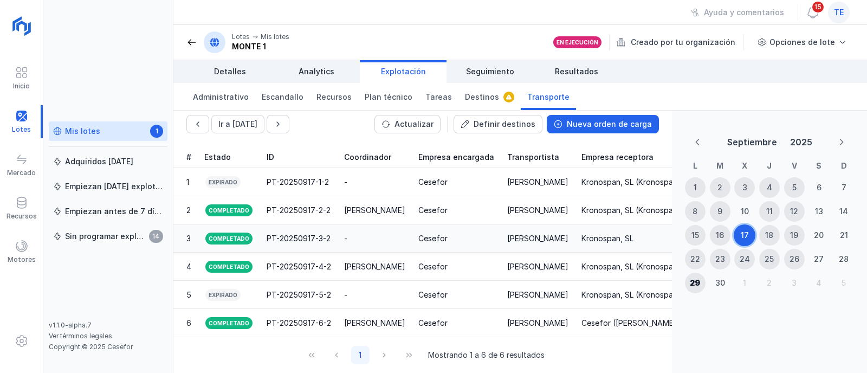
scroll to position [57, 0]
click at [697, 281] on div "29" at bounding box center [695, 282] width 10 height 11
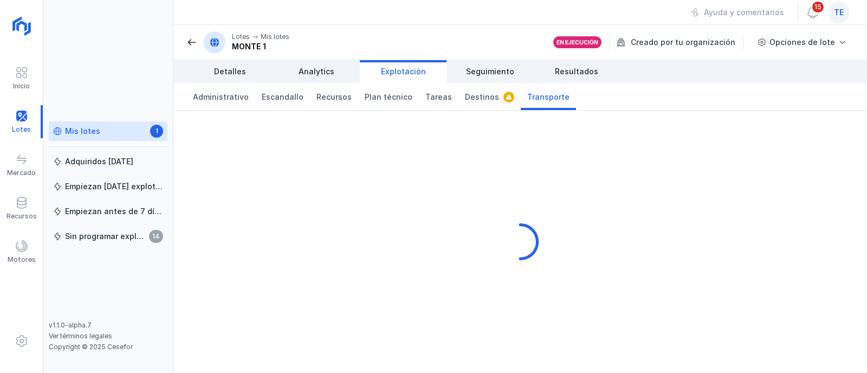
scroll to position [0, 0]
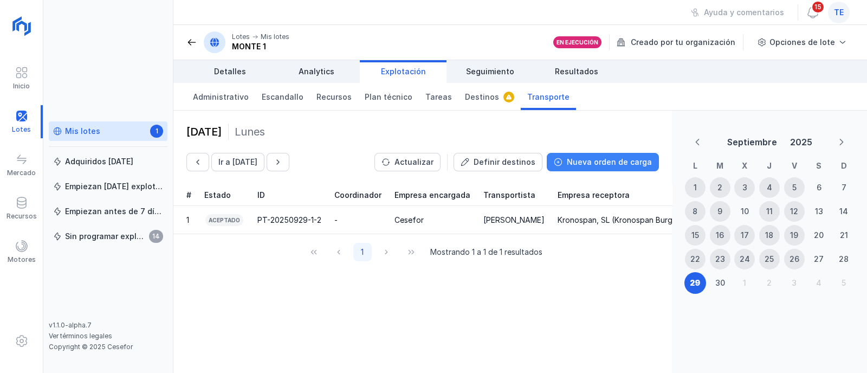
click at [603, 164] on div "Nueva orden de carga" at bounding box center [609, 162] width 85 height 11
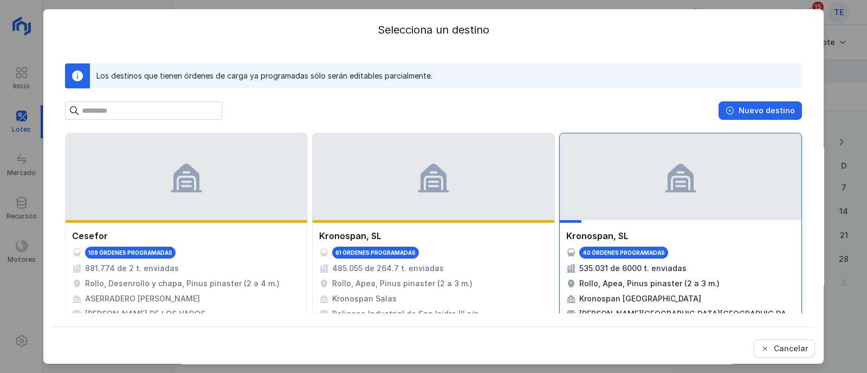
click at [639, 192] on div at bounding box center [681, 176] width 242 height 87
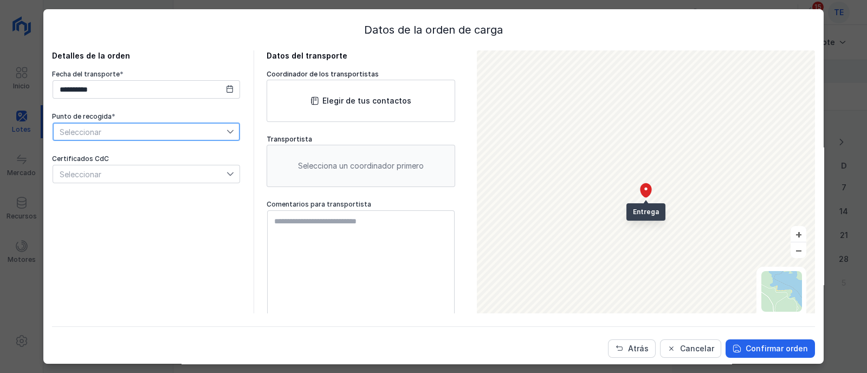
click at [152, 131] on span "Seleccionar" at bounding box center [139, 131] width 173 height 17
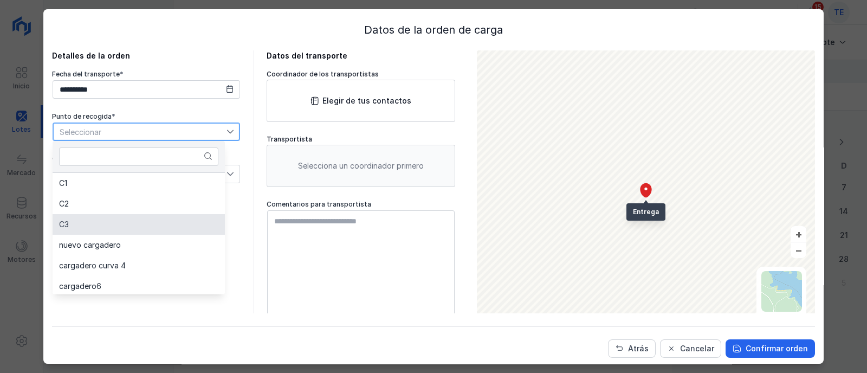
click at [120, 226] on li "C3" at bounding box center [139, 224] width 172 height 21
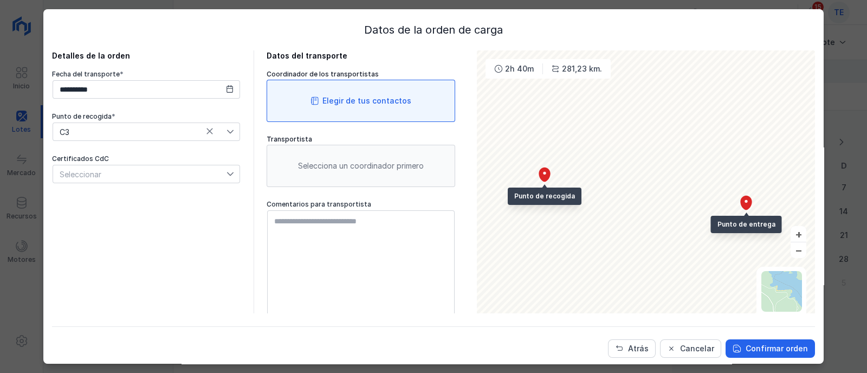
click at [322, 99] on div "Elegir de tus contactos" at bounding box center [366, 100] width 89 height 11
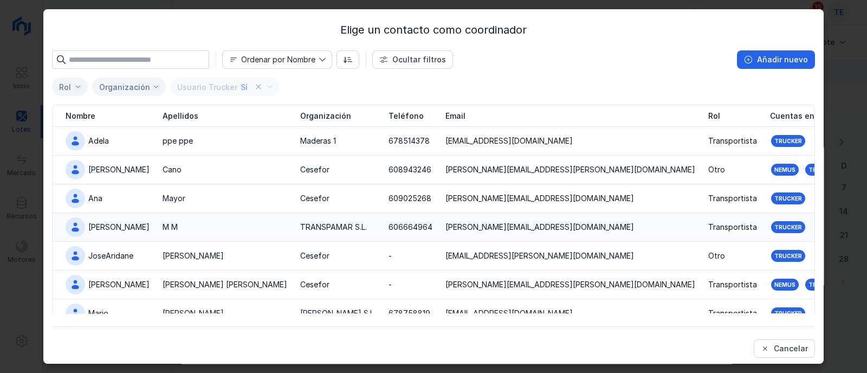
scroll to position [49, 0]
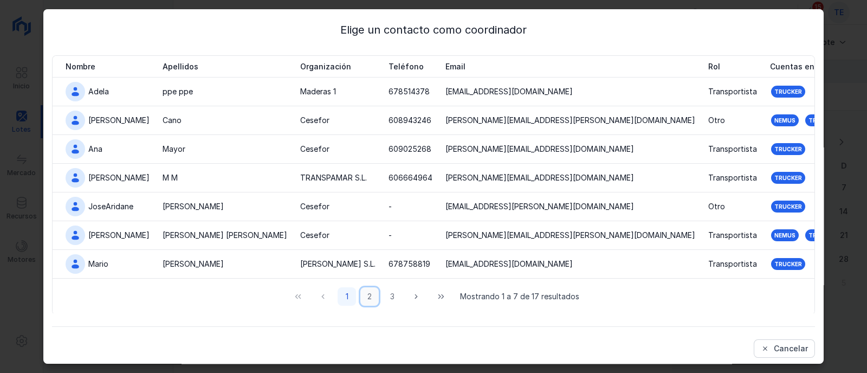
click at [366, 295] on button "2" at bounding box center [369, 296] width 18 height 18
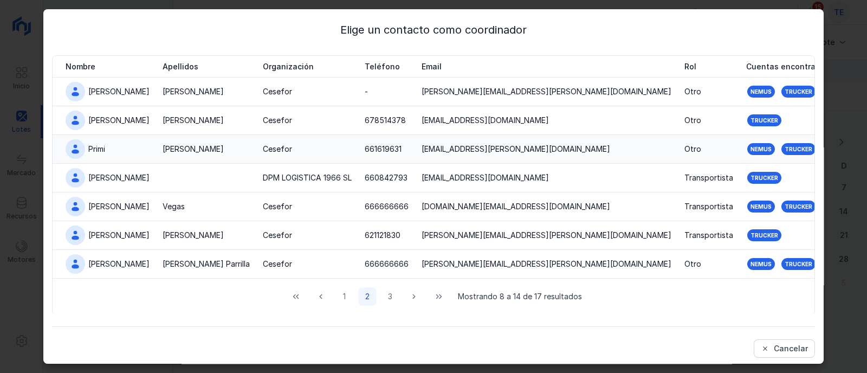
click at [156, 147] on td "Martín" at bounding box center [206, 149] width 100 height 29
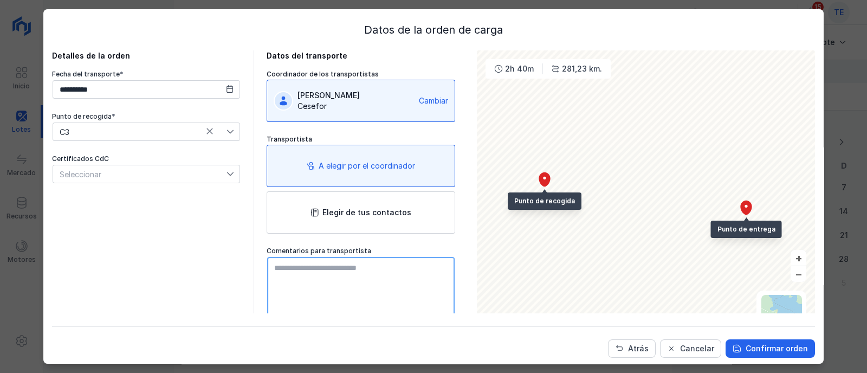
click at [343, 284] on textarea at bounding box center [361, 318] width 188 height 122
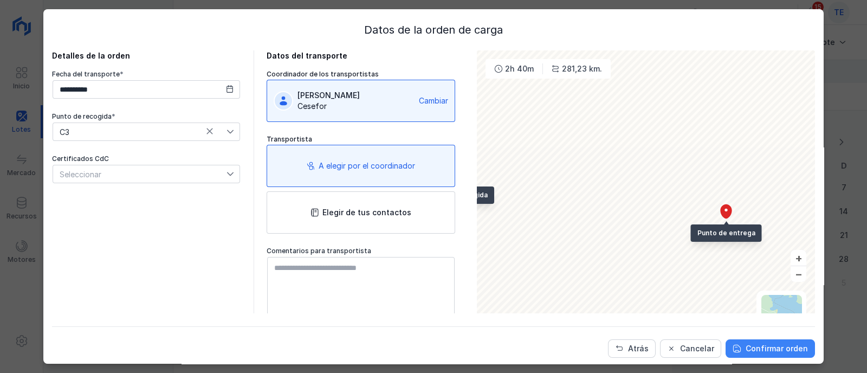
click at [758, 351] on div "Confirmar orden" at bounding box center [777, 348] width 62 height 11
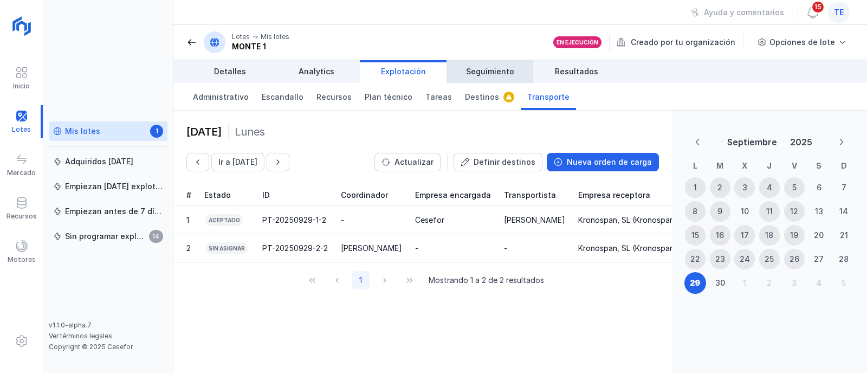
click at [491, 72] on span "Seguimiento" at bounding box center [490, 71] width 48 height 11
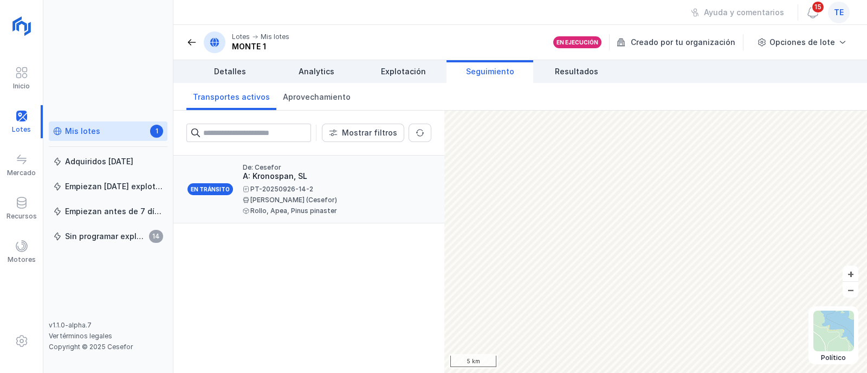
click at [306, 186] on div "PT-20250926-14-2" at bounding box center [333, 189] width 180 height 7
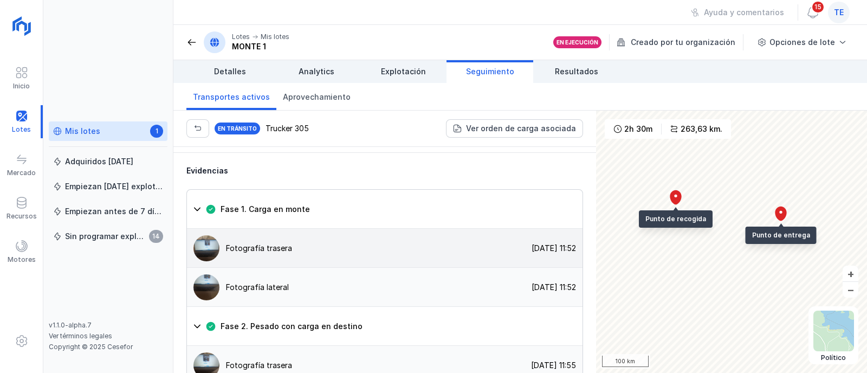
scroll to position [1016, 0]
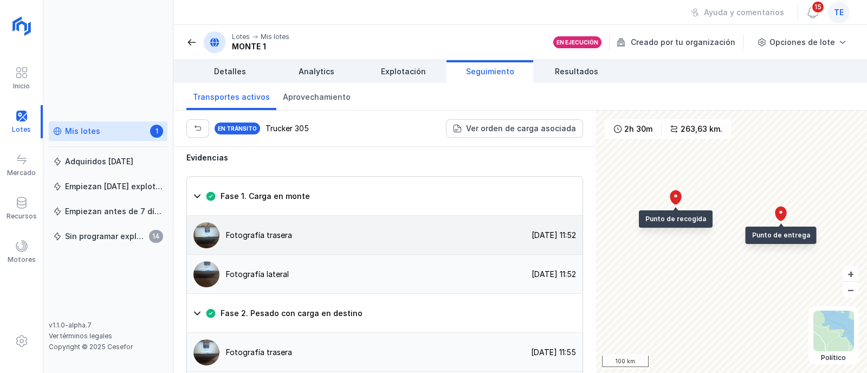
click at [292, 227] on div "Fotografía trasera 29/09/2025, 11:52" at bounding box center [385, 235] width 396 height 39
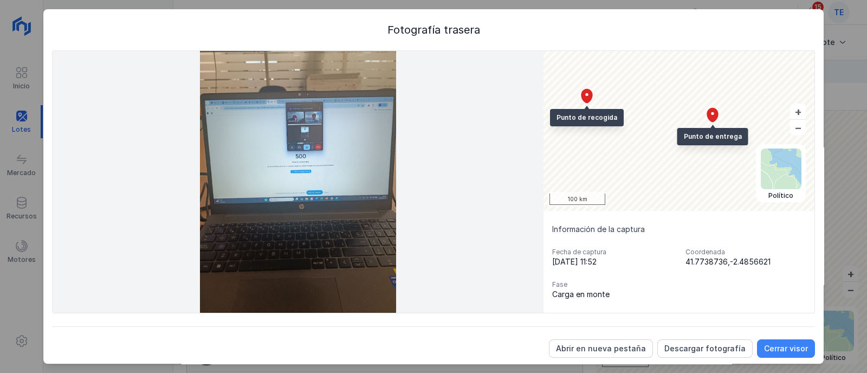
click at [765, 350] on div "Cerrar visor" at bounding box center [786, 348] width 44 height 11
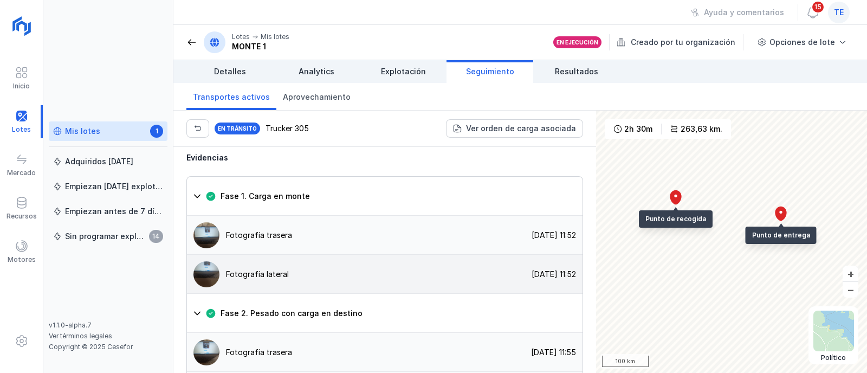
scroll to position [1152, 0]
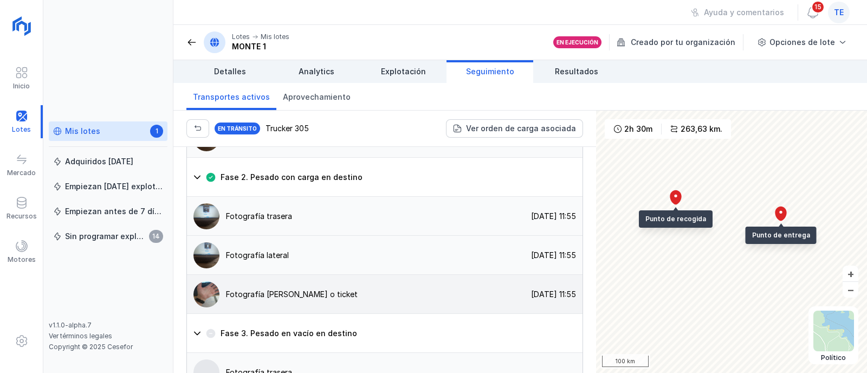
click at [324, 281] on div "Fotografía del albarán o ticket" at bounding box center [272, 294] width 171 height 26
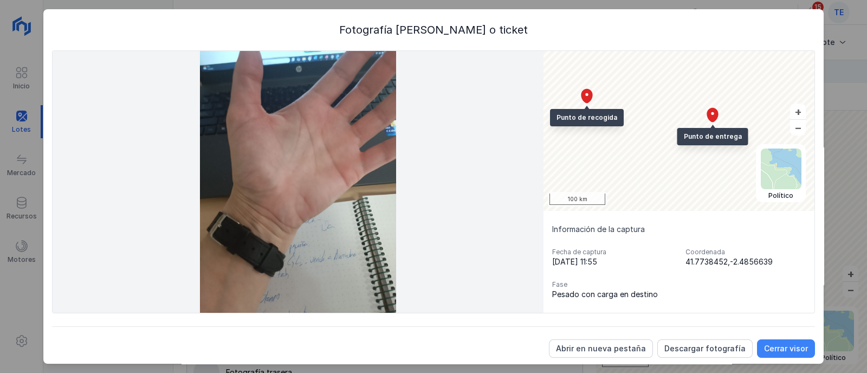
click at [765, 349] on div "Cerrar visor" at bounding box center [786, 348] width 44 height 11
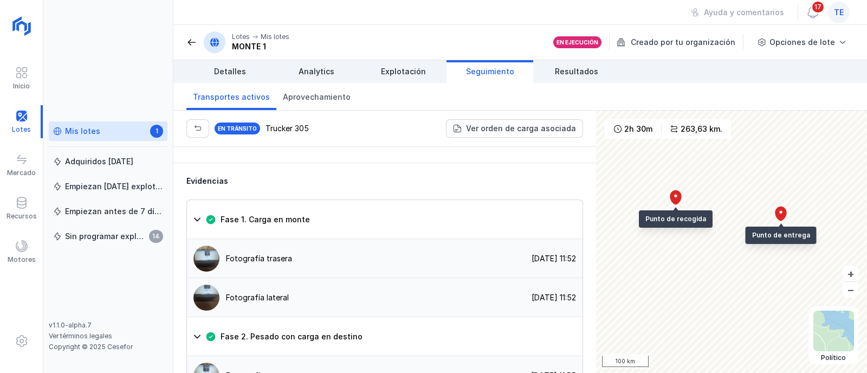
scroll to position [1007, 0]
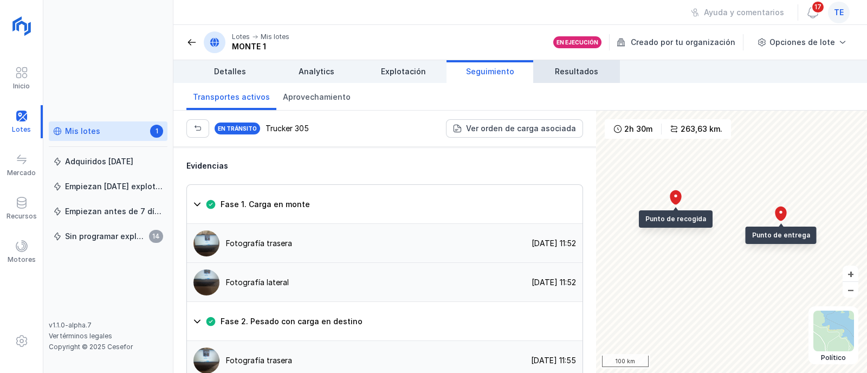
click at [558, 72] on span "Resultados" at bounding box center [576, 71] width 43 height 11
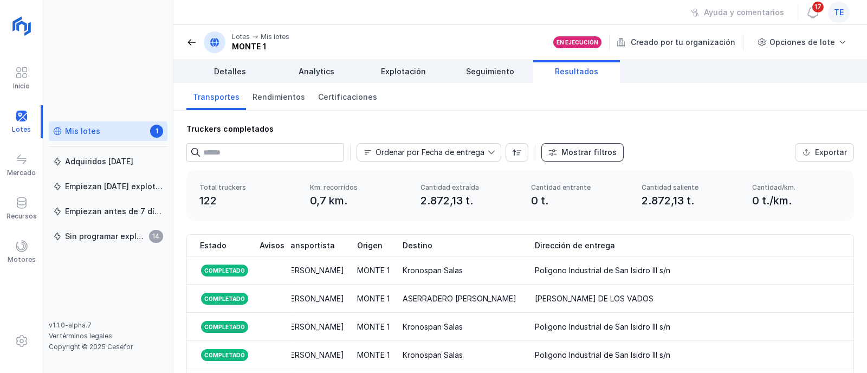
click at [571, 153] on div "Mostrar filtros" at bounding box center [588, 152] width 55 height 11
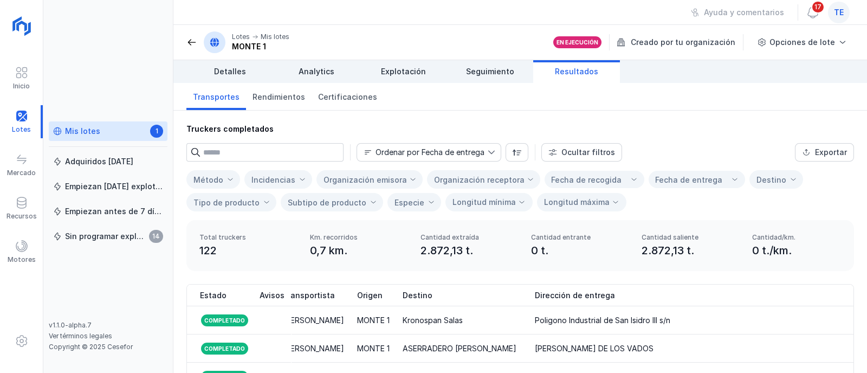
click at [500, 177] on div "Organización receptora" at bounding box center [479, 179] width 91 height 9
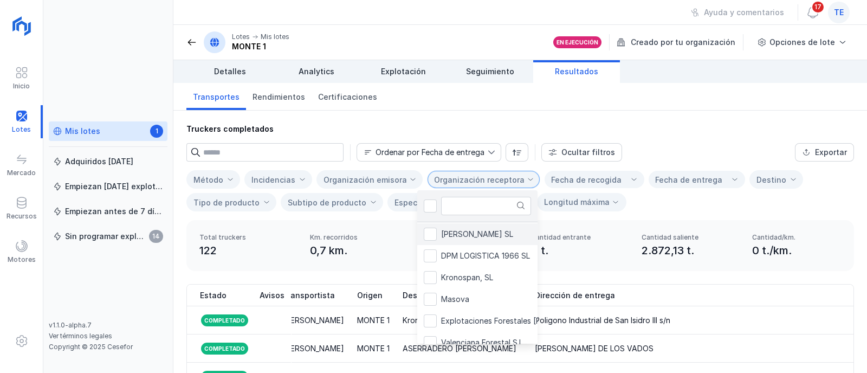
scroll to position [135, 0]
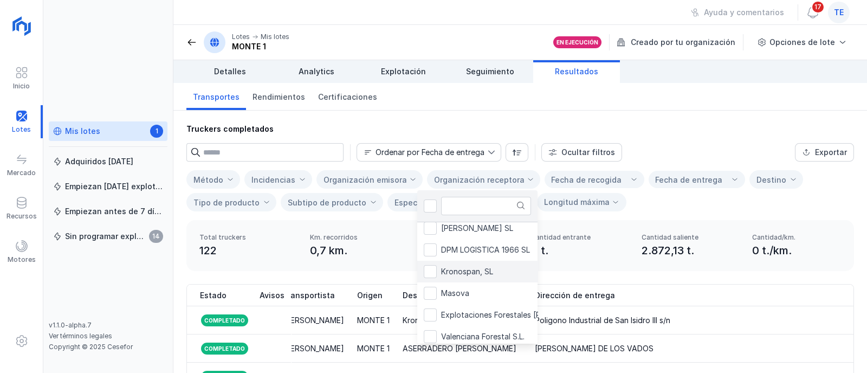
click at [480, 271] on span "Kronospan, SL" at bounding box center [467, 272] width 52 height 8
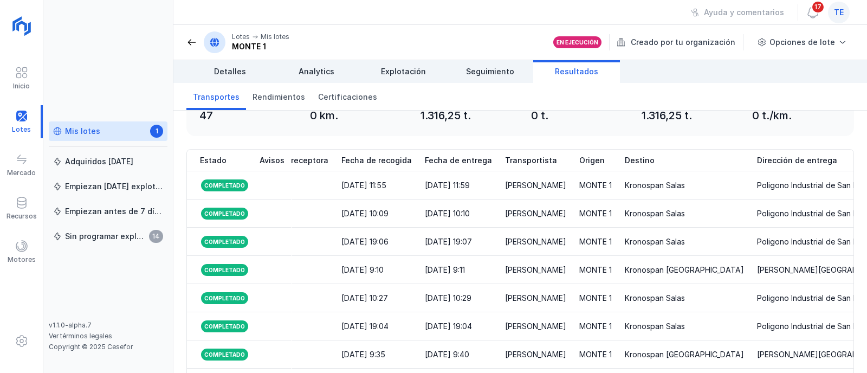
scroll to position [0, 0]
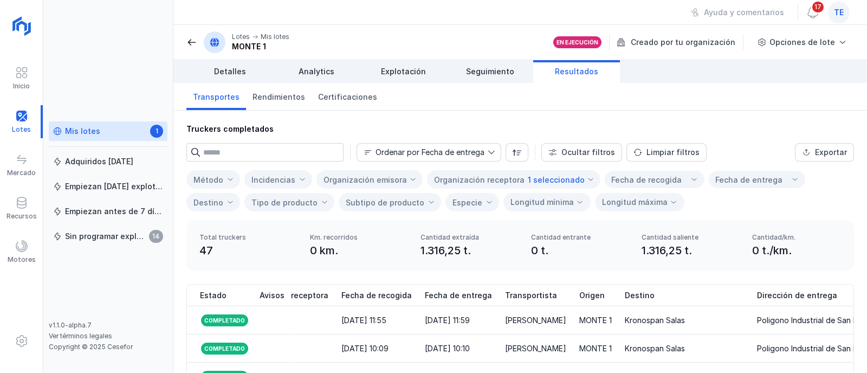
click at [293, 156] on input "text" at bounding box center [273, 152] width 140 height 18
click at [557, 180] on div "1 seleccionado" at bounding box center [556, 179] width 57 height 9
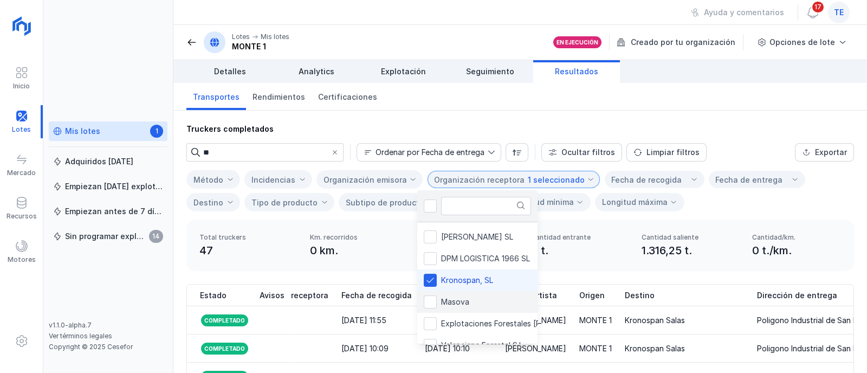
scroll to position [132, 0]
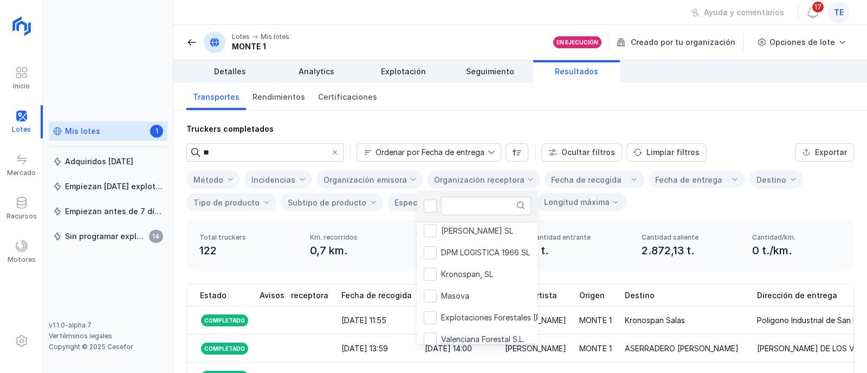
click at [254, 149] on input "**" at bounding box center [264, 152] width 123 height 18
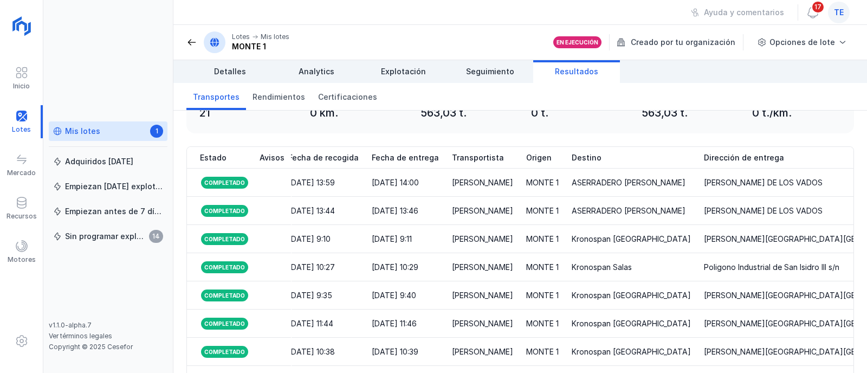
scroll to position [3, 0]
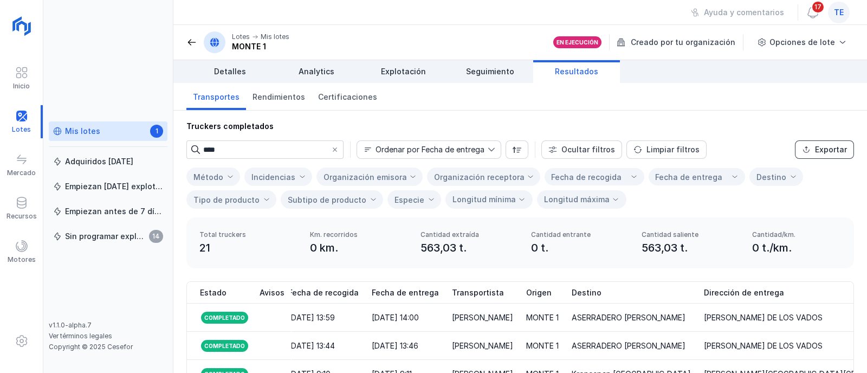
type input "****"
click at [803, 150] on button "Exportar" at bounding box center [824, 149] width 59 height 18
click at [752, 102] on div "Transportes Rendimientos Certificaciones" at bounding box center [520, 97] width 694 height 28
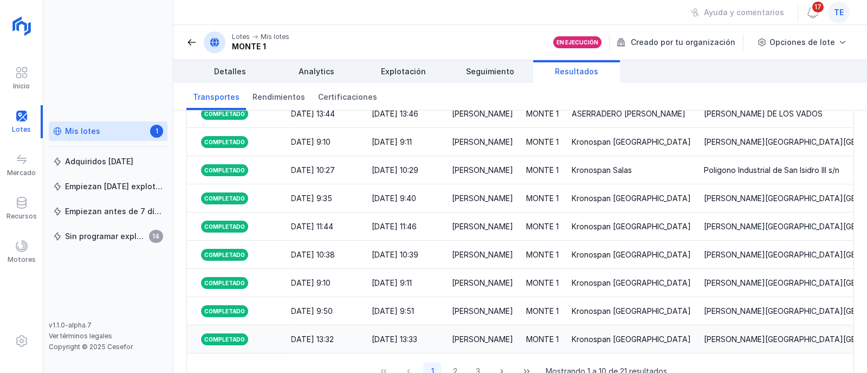
scroll to position [273, 0]
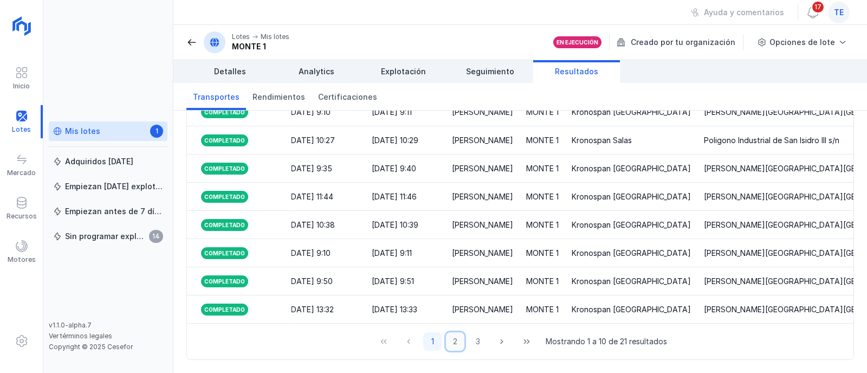
click at [450, 339] on button "2" at bounding box center [455, 341] width 18 height 18
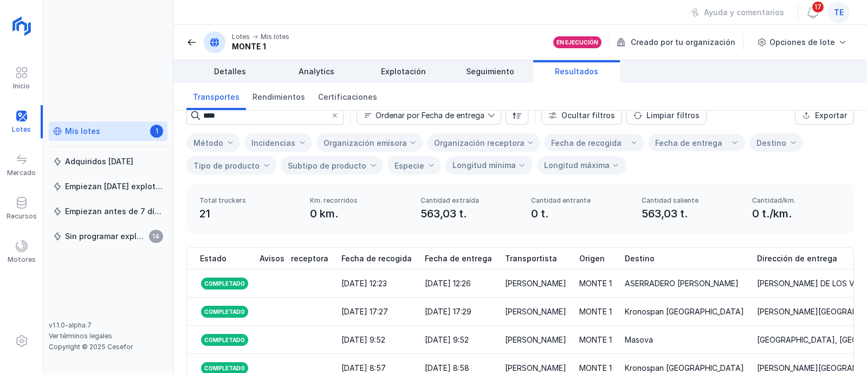
scroll to position [36, 0]
click at [97, 132] on div "Mis lotes" at bounding box center [82, 131] width 35 height 11
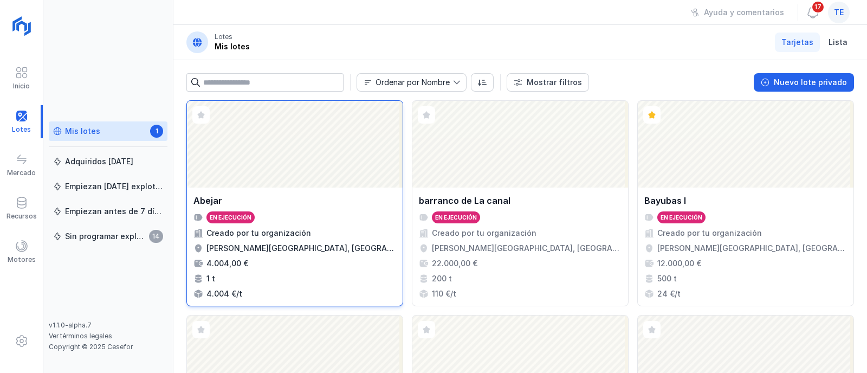
click at [335, 165] on div "Abrir lote" at bounding box center [295, 144] width 216 height 87
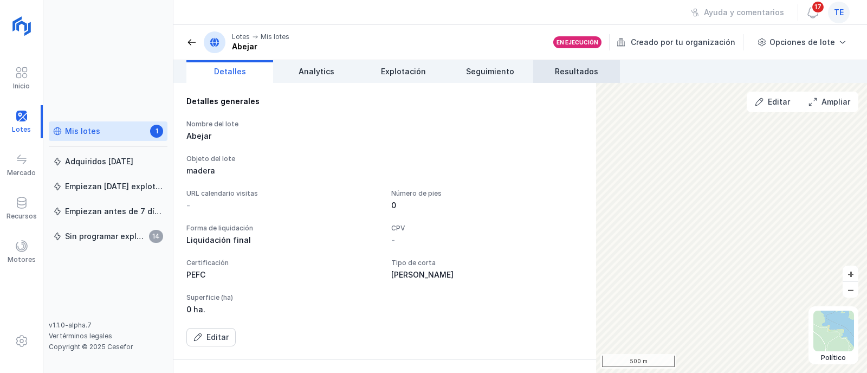
click at [574, 73] on span "Resultados" at bounding box center [576, 71] width 43 height 11
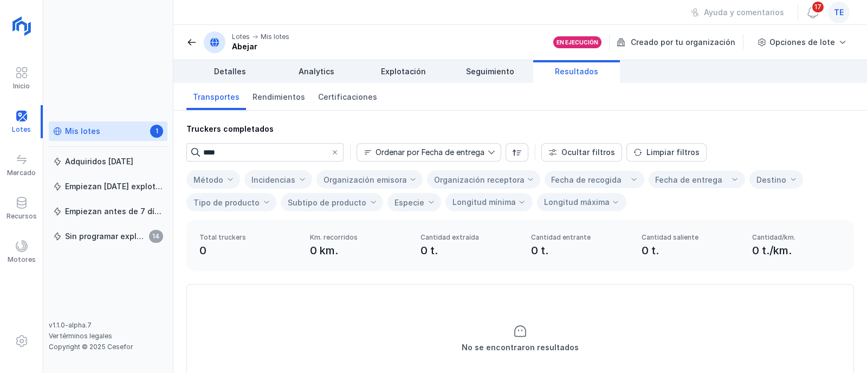
click at [126, 130] on div "Mis lotes 1" at bounding box center [108, 131] width 110 height 11
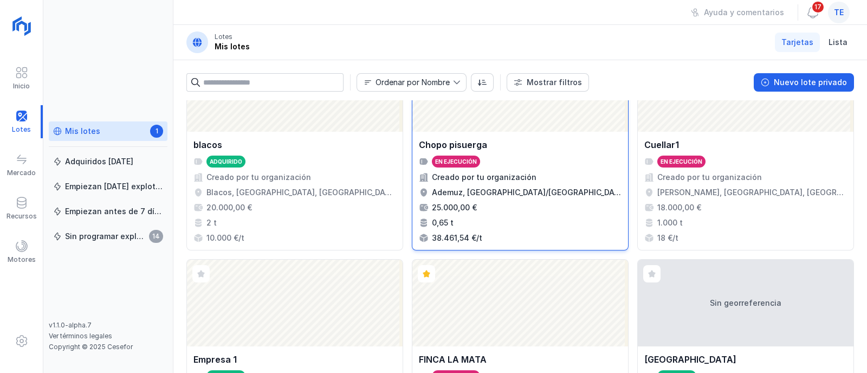
scroll to position [135, 0]
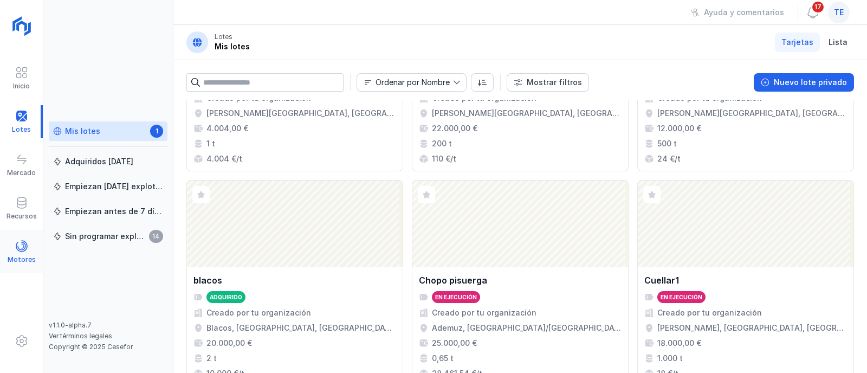
click at [23, 256] on div "Motores" at bounding box center [22, 259] width 28 height 9
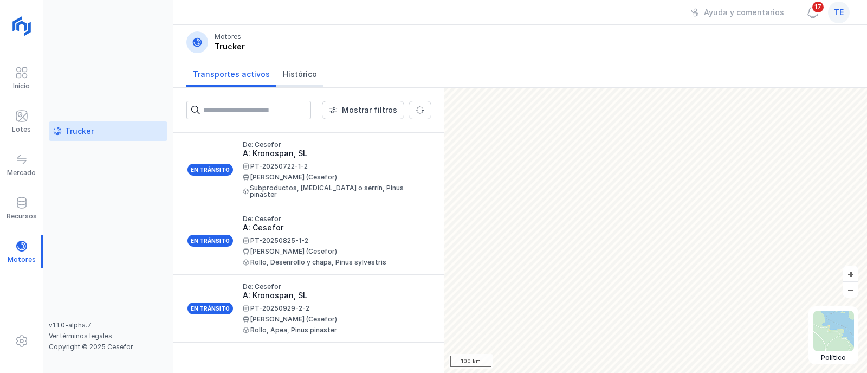
click at [290, 70] on span "Histórico" at bounding box center [300, 74] width 34 height 11
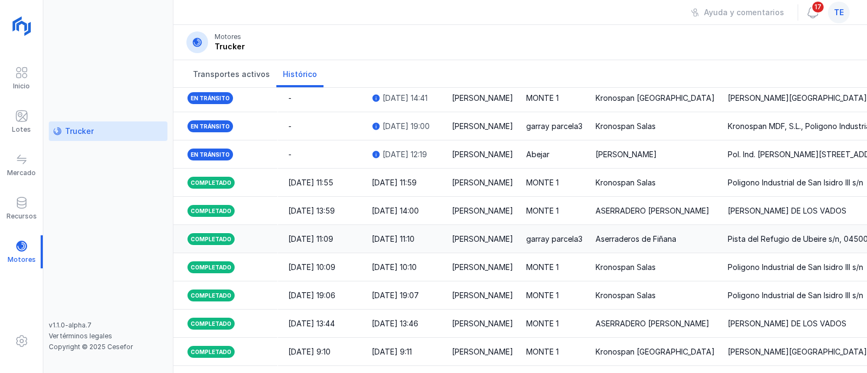
scroll to position [167, 0]
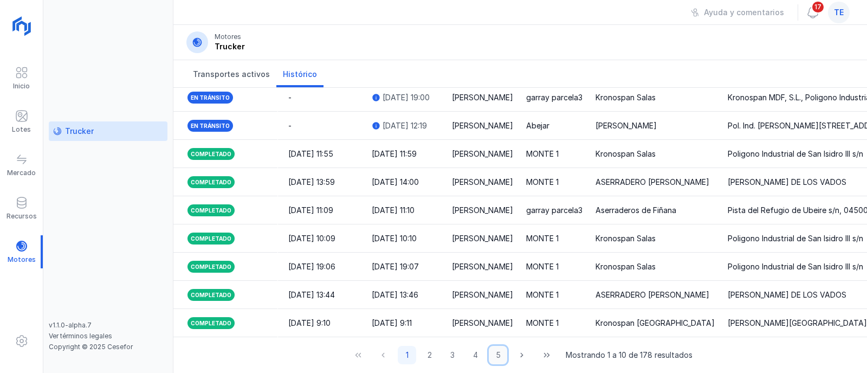
click at [496, 357] on button "5" at bounding box center [498, 355] width 18 height 18
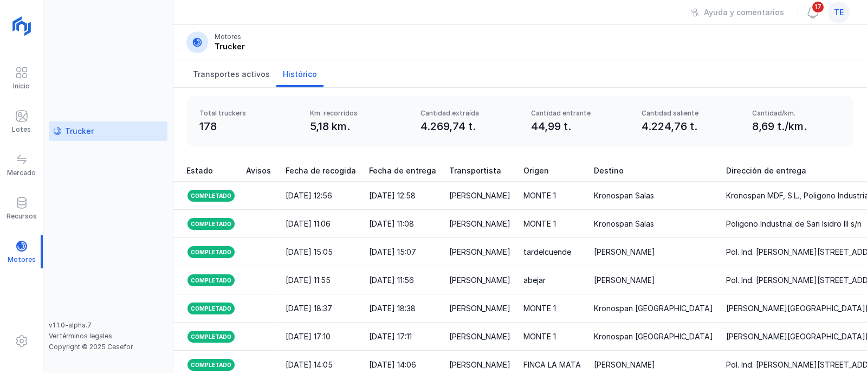
scroll to position [0, 0]
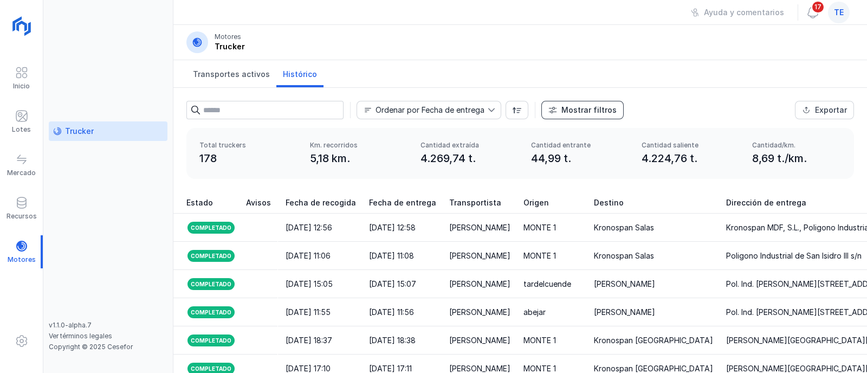
click at [559, 113] on button "Mostrar filtros" at bounding box center [582, 110] width 82 height 18
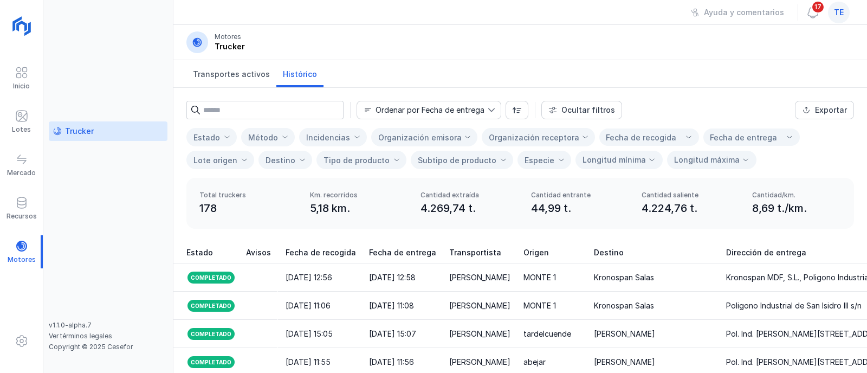
click at [660, 137] on div "Fecha de recogida" at bounding box center [649, 136] width 100 height 17
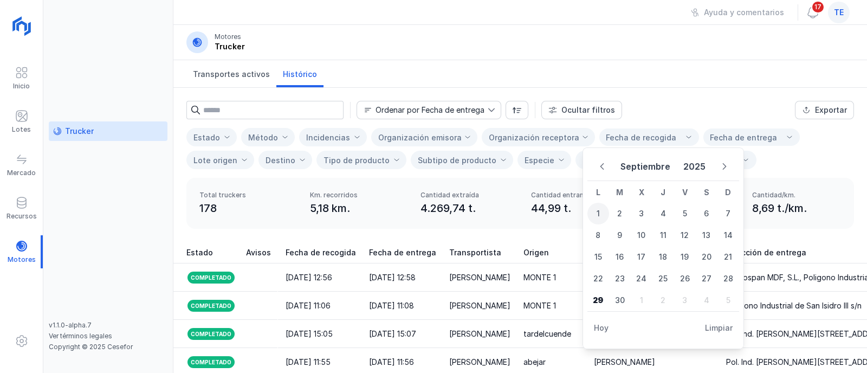
click at [596, 212] on span "1" at bounding box center [598, 214] width 22 height 22
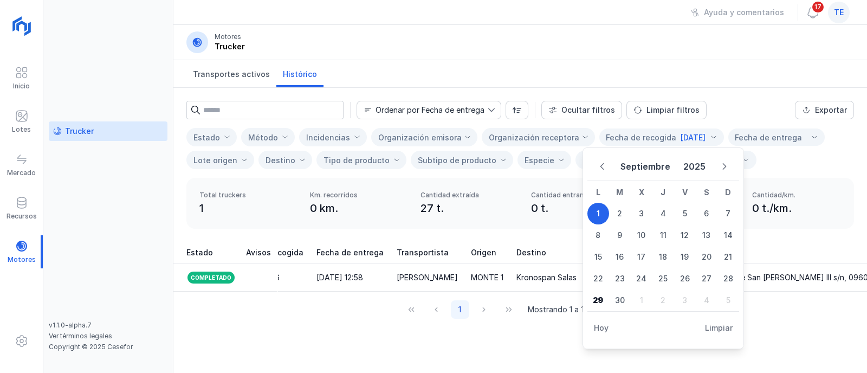
click at [763, 140] on div "Fecha de entrega" at bounding box center [768, 137] width 67 height 11
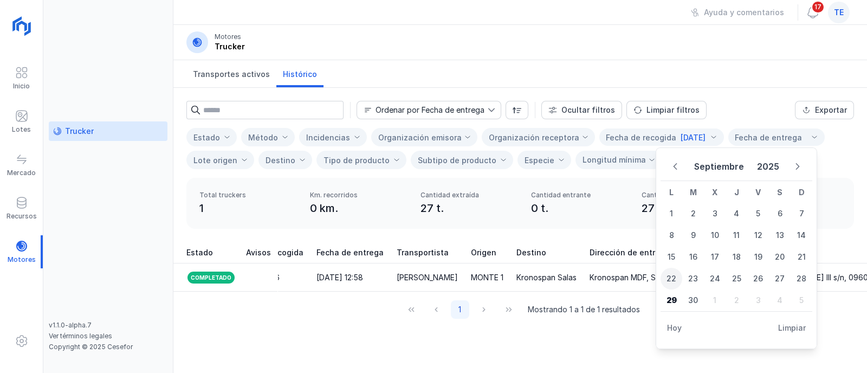
click at [674, 280] on span "22" at bounding box center [672, 279] width 22 height 22
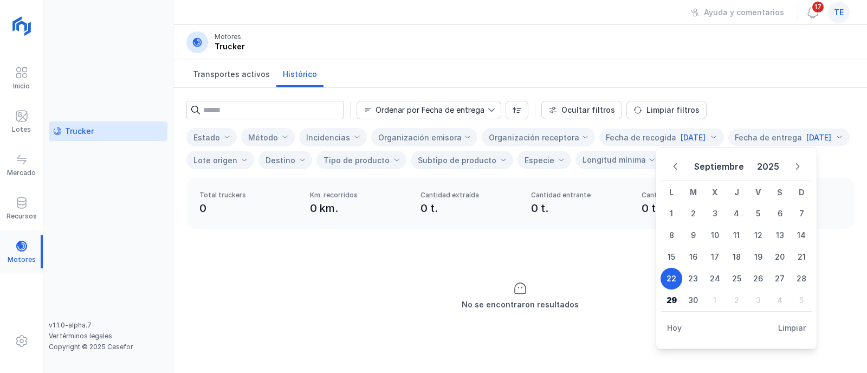
click at [20, 251] on div at bounding box center [21, 251] width 43 height 33
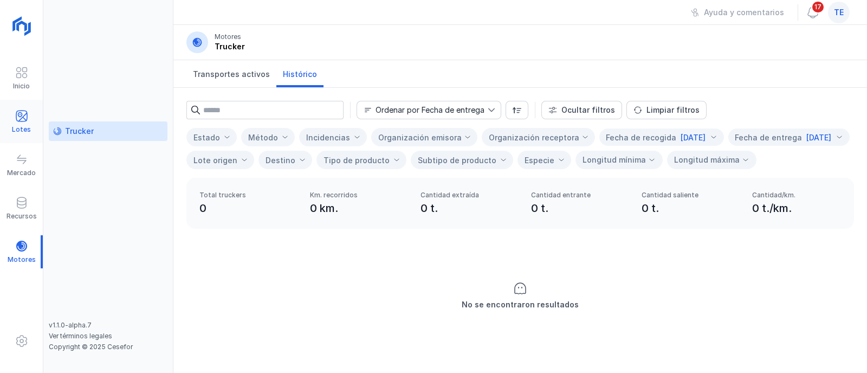
click at [19, 127] on div "Lotes" at bounding box center [21, 129] width 19 height 9
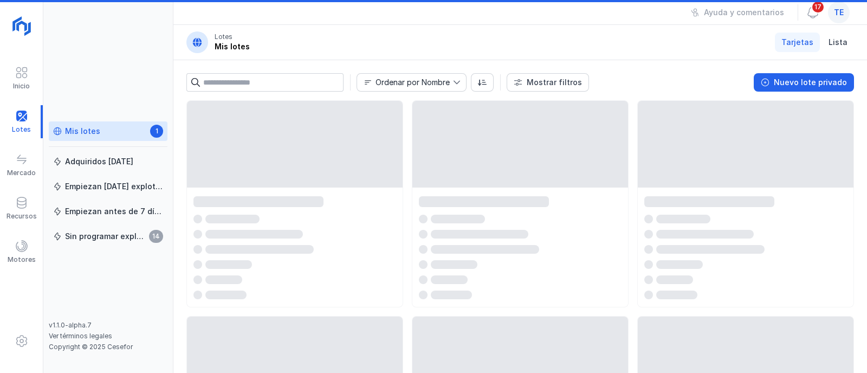
click at [66, 123] on link "Mis lotes 1" at bounding box center [108, 131] width 119 height 20
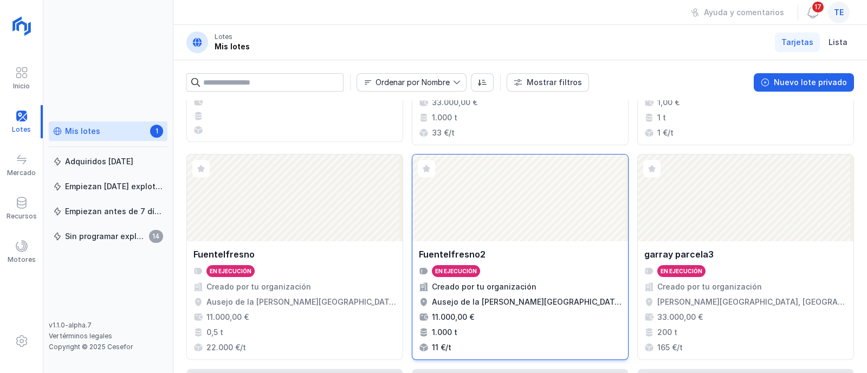
scroll to position [610, 0]
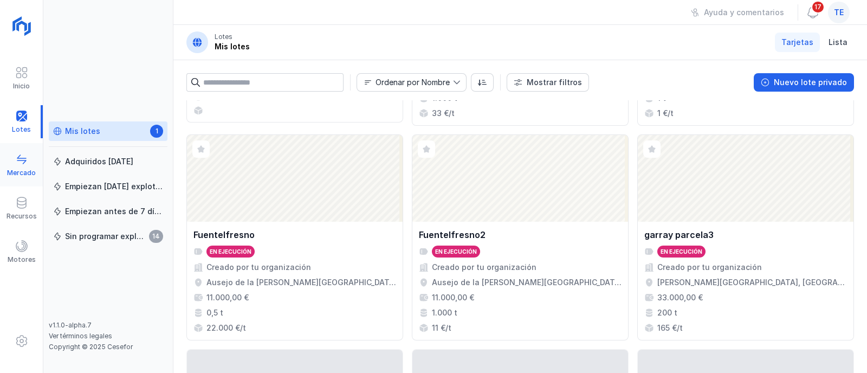
click at [23, 165] on span at bounding box center [21, 159] width 13 height 13
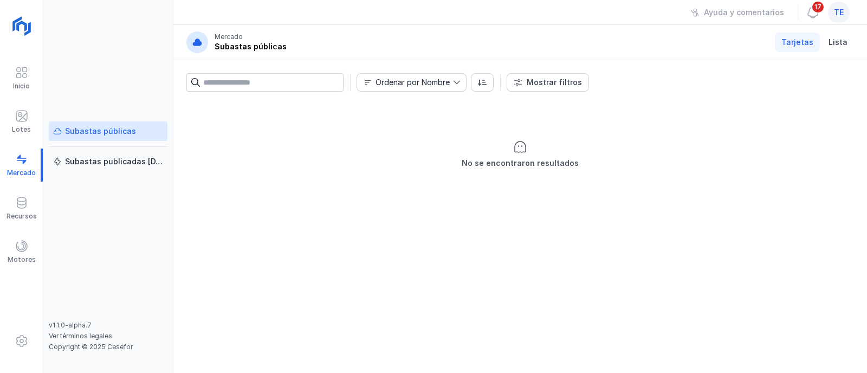
click at [93, 130] on div "Subastas públicas" at bounding box center [100, 131] width 71 height 11
click at [29, 108] on div "Lotes" at bounding box center [21, 121] width 43 height 33
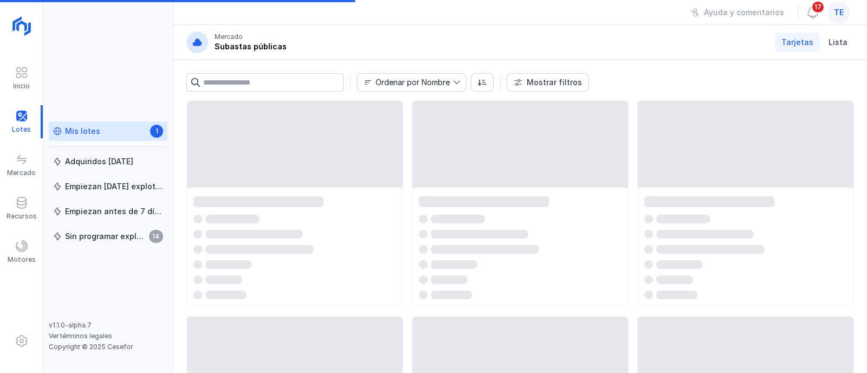
click at [84, 130] on div "Mis lotes" at bounding box center [82, 131] width 35 height 11
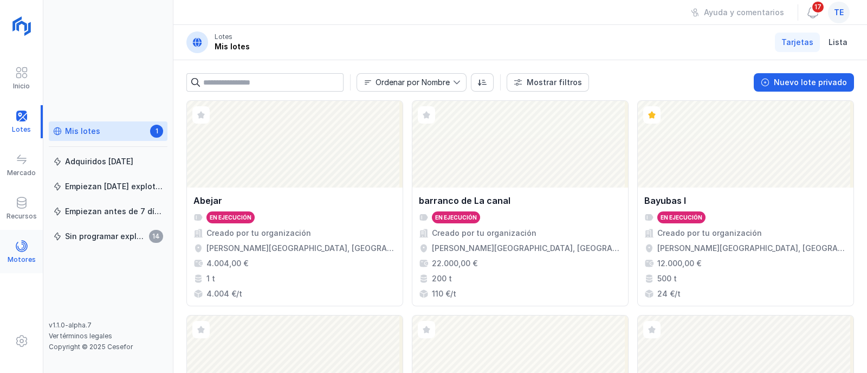
click at [23, 242] on span at bounding box center [21, 246] width 13 height 13
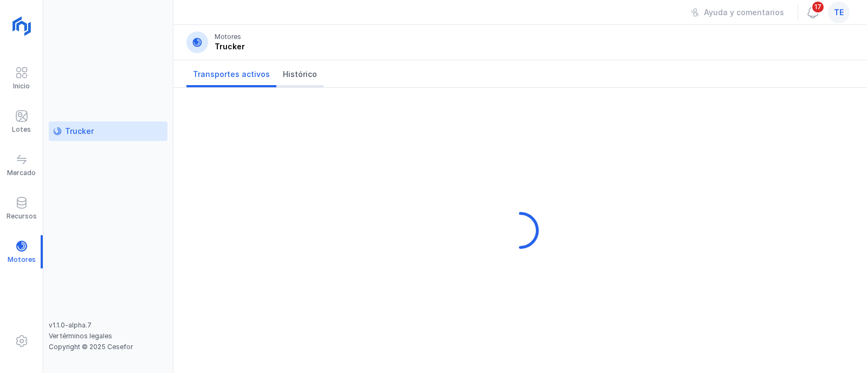
click at [292, 75] on span "Histórico" at bounding box center [300, 74] width 34 height 11
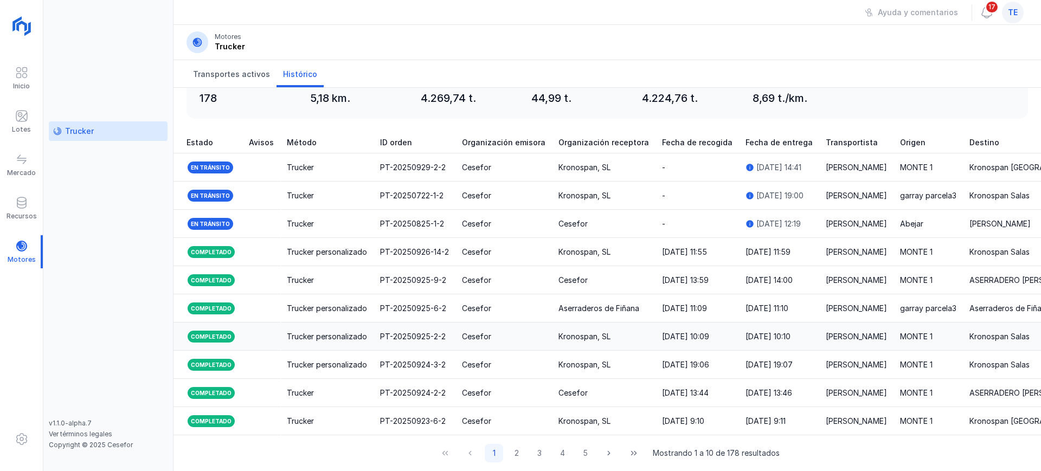
scroll to position [120, 0]
